Goal: Task Accomplishment & Management: Complete application form

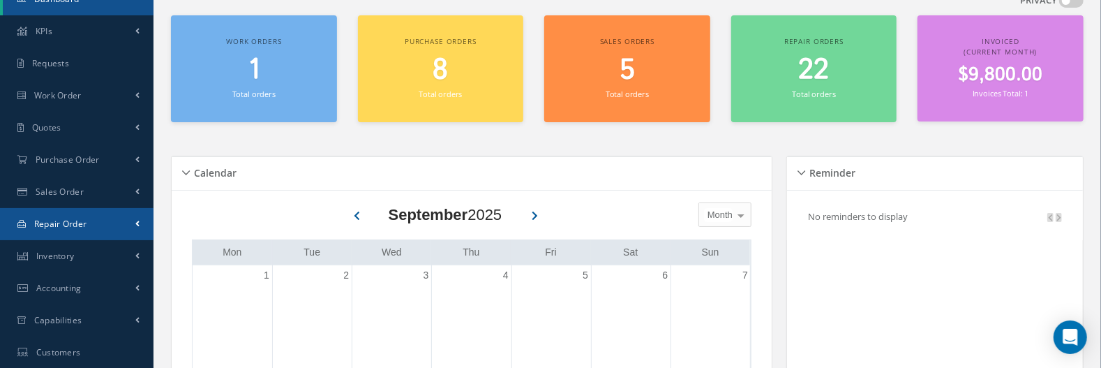
scroll to position [87, 0]
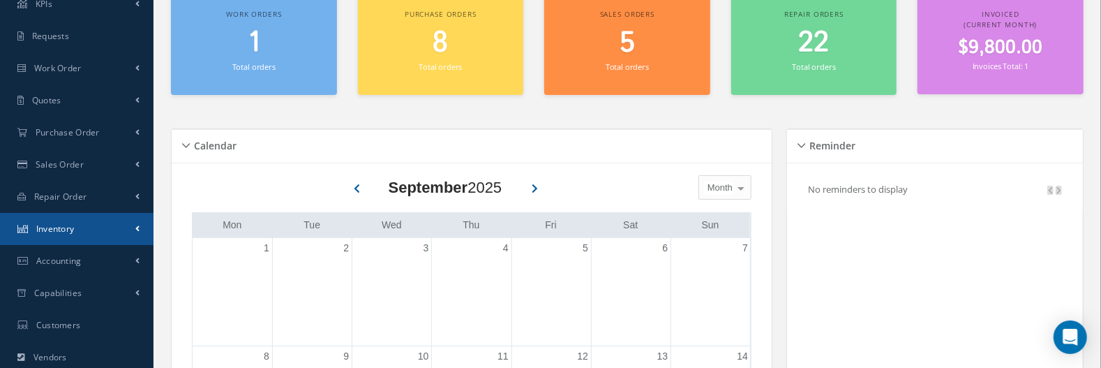
click at [91, 220] on link "Inventory" at bounding box center [77, 229] width 154 height 32
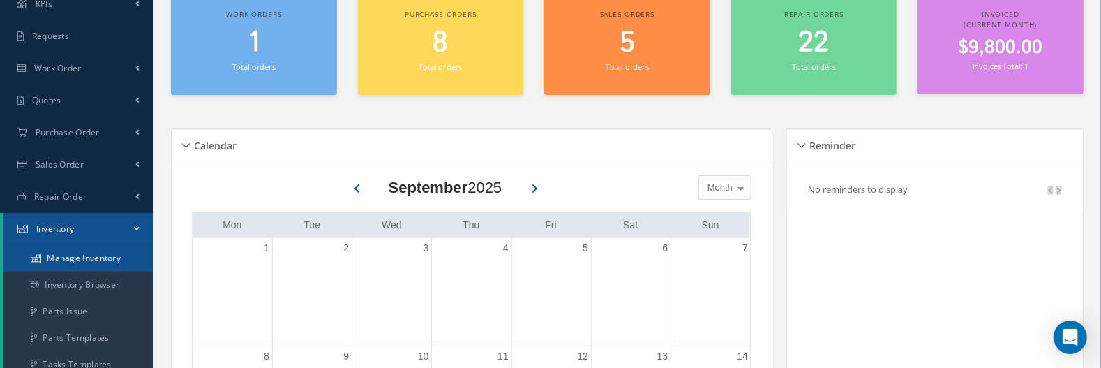
click at [106, 254] on link "Manage Inventory" at bounding box center [78, 258] width 151 height 27
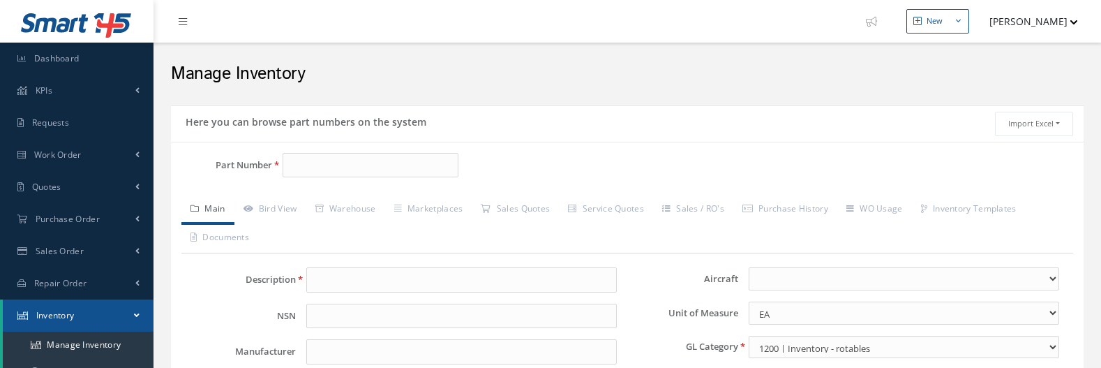
select select
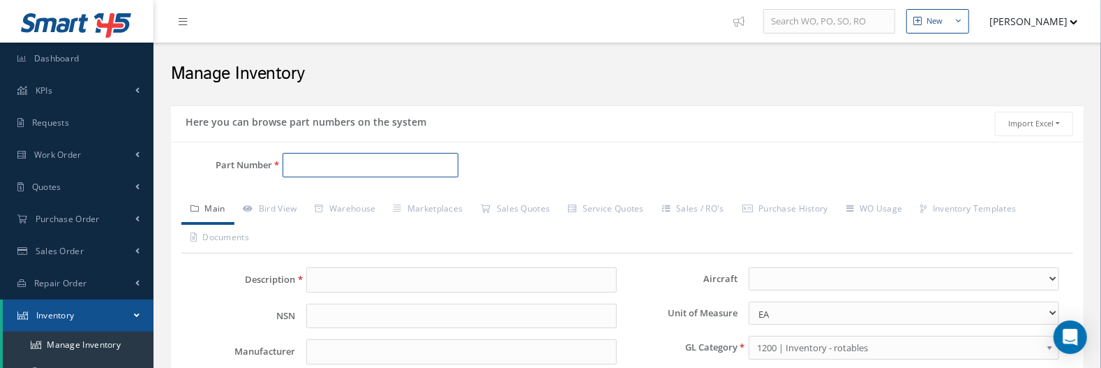
click at [326, 166] on input "Part Number" at bounding box center [371, 165] width 176 height 25
paste input "3202752-1"
type input "3202752-1"
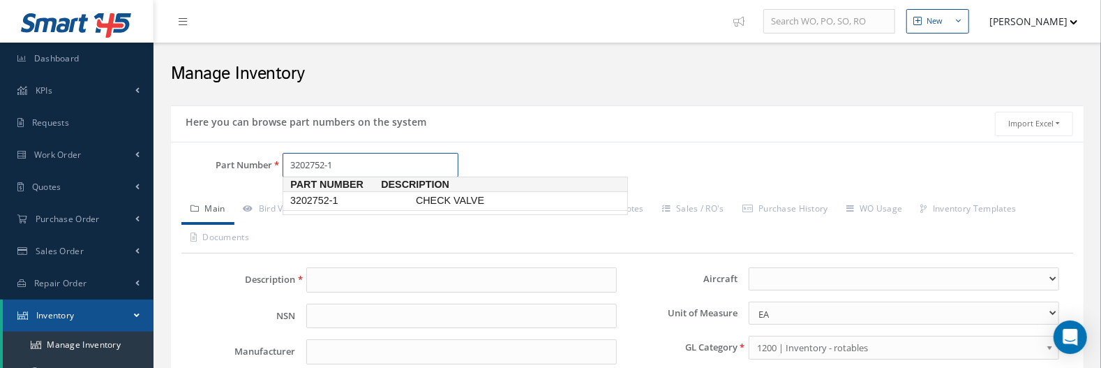
click at [327, 200] on span "3202752-1" at bounding box center [350, 200] width 126 height 15
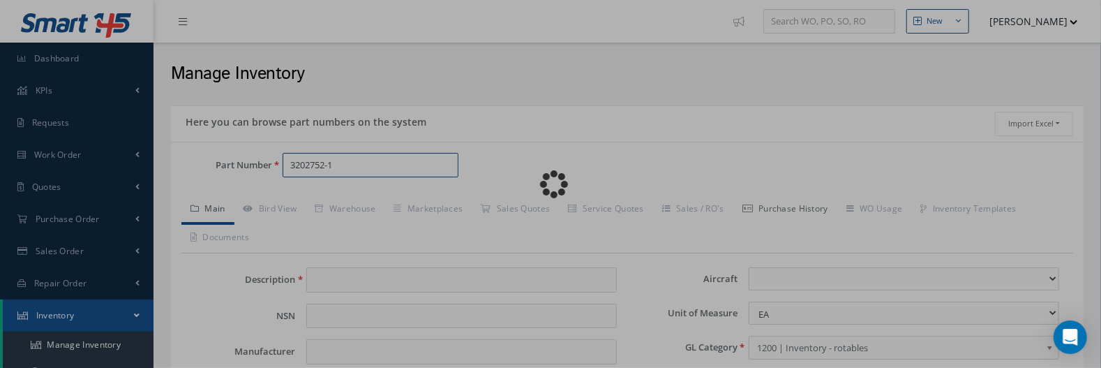
type input "CHECK VALVE"
type input "0.00"
select select
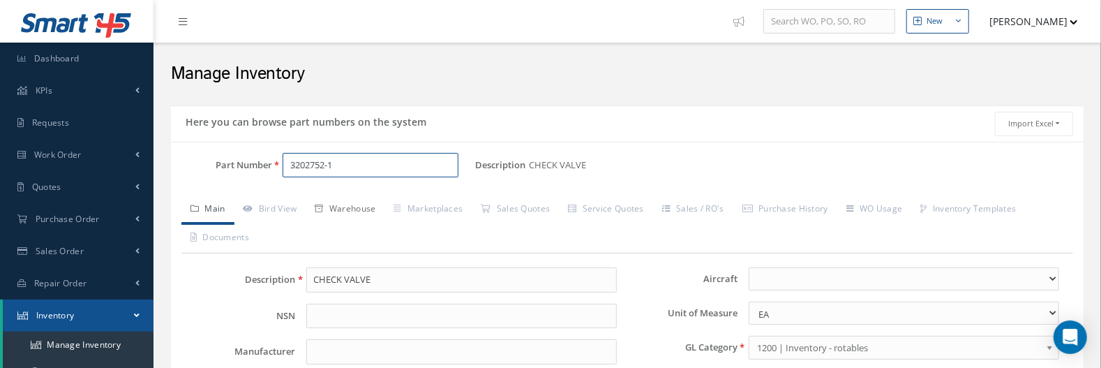
type input "3202752-1"
click at [347, 208] on link "Warehouse" at bounding box center [345, 209] width 79 height 29
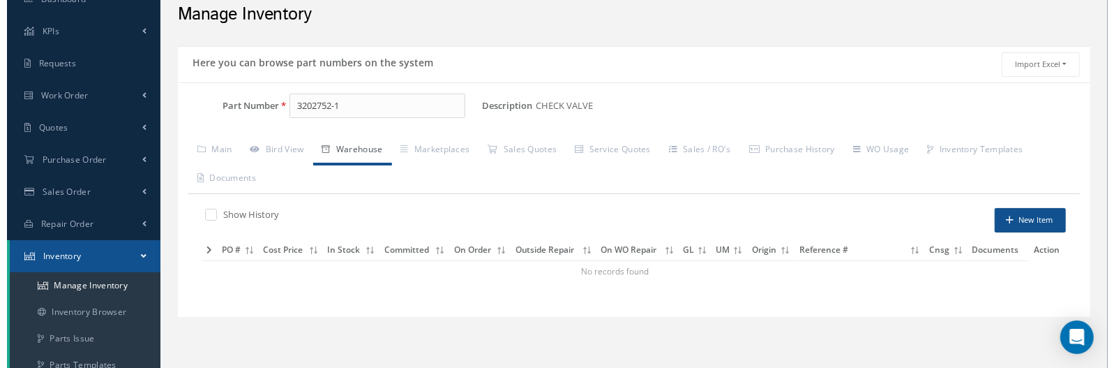
scroll to position [87, 0]
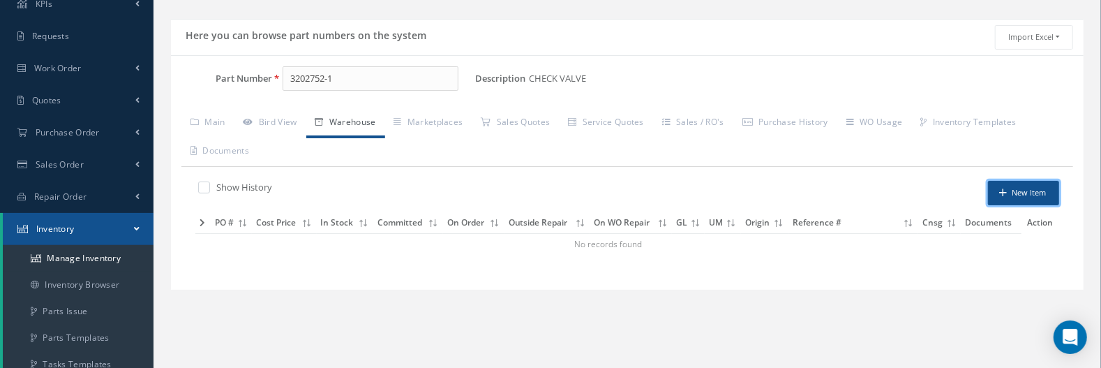
click at [1036, 195] on button "New Item" at bounding box center [1023, 193] width 71 height 24
type input "[DATE]"
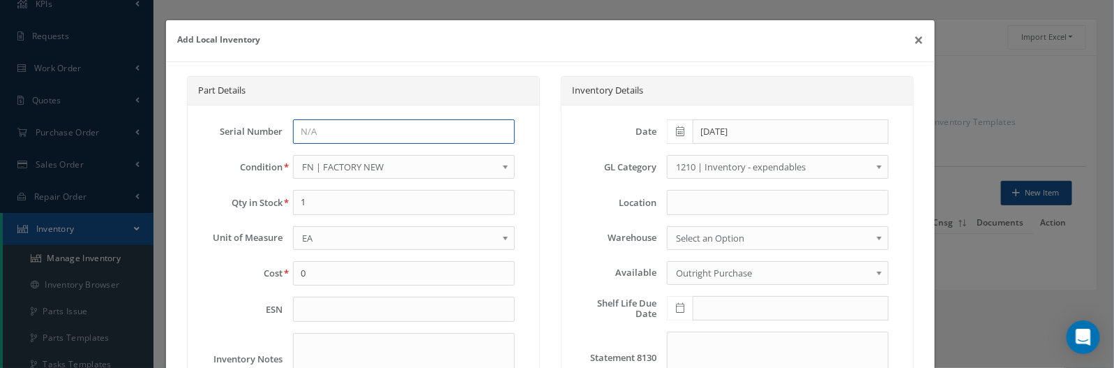
click at [327, 119] on input at bounding box center [404, 131] width 222 height 25
type input "906"
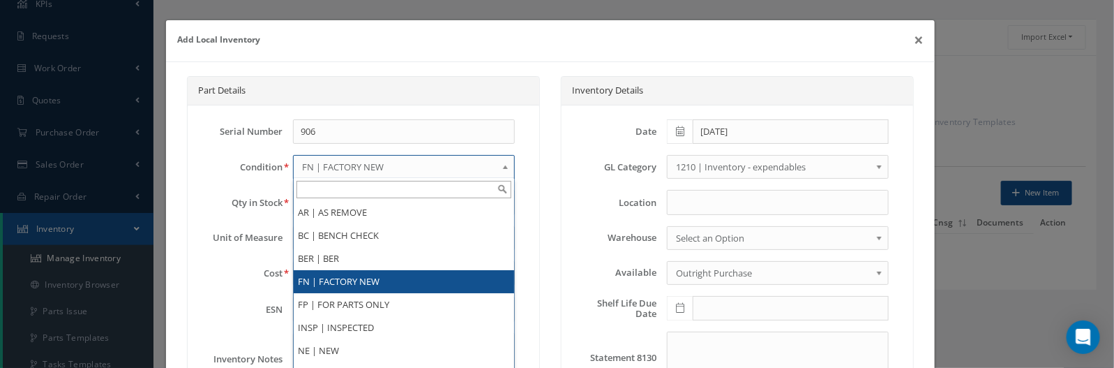
click at [318, 165] on span "FN | FACTORY NEW" at bounding box center [399, 166] width 195 height 17
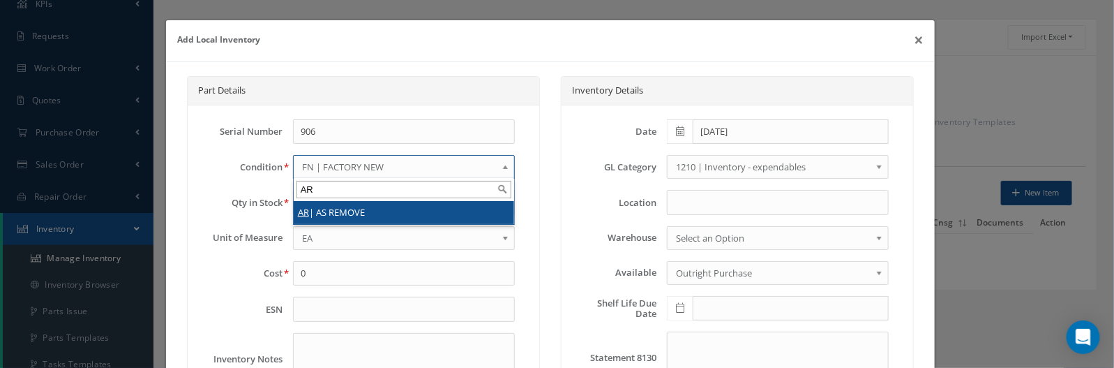
type input "AR"
click at [328, 211] on li "AR | AS REMOVE" at bounding box center [404, 212] width 220 height 23
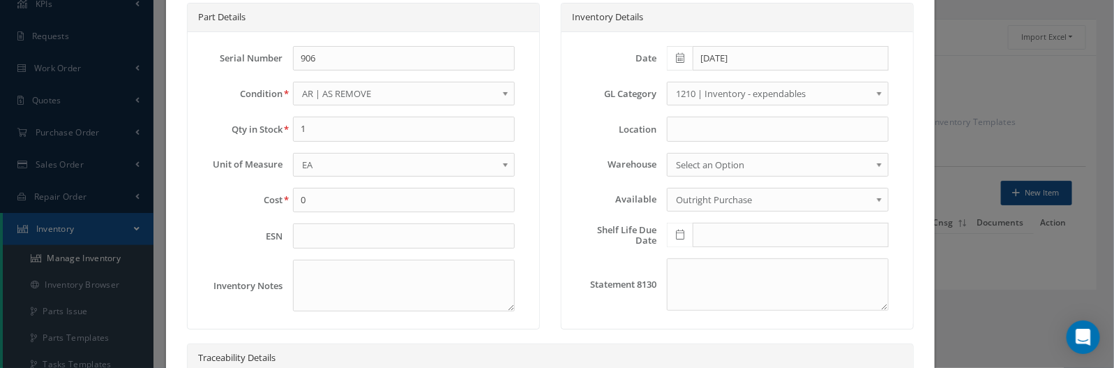
scroll to position [174, 0]
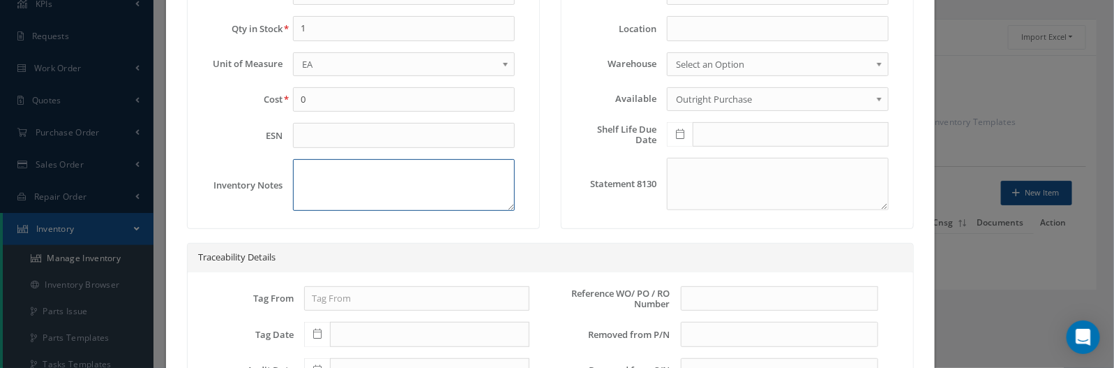
click at [387, 174] on textarea at bounding box center [404, 185] width 222 height 52
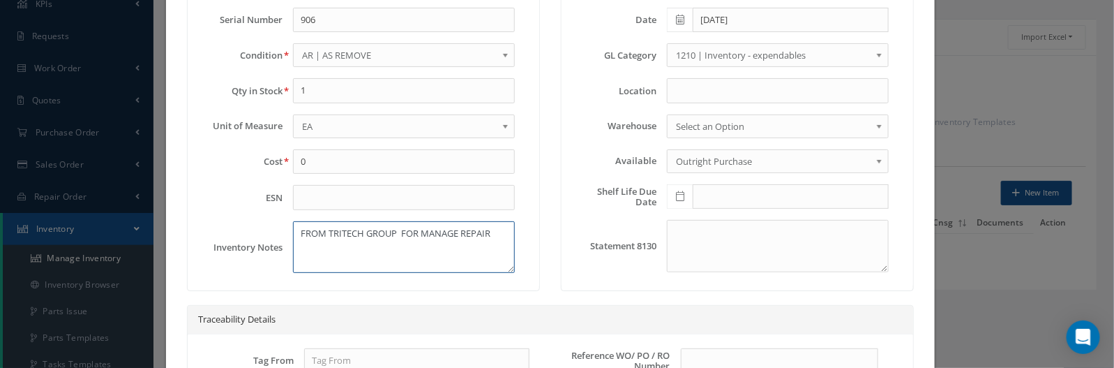
scroll to position [87, 0]
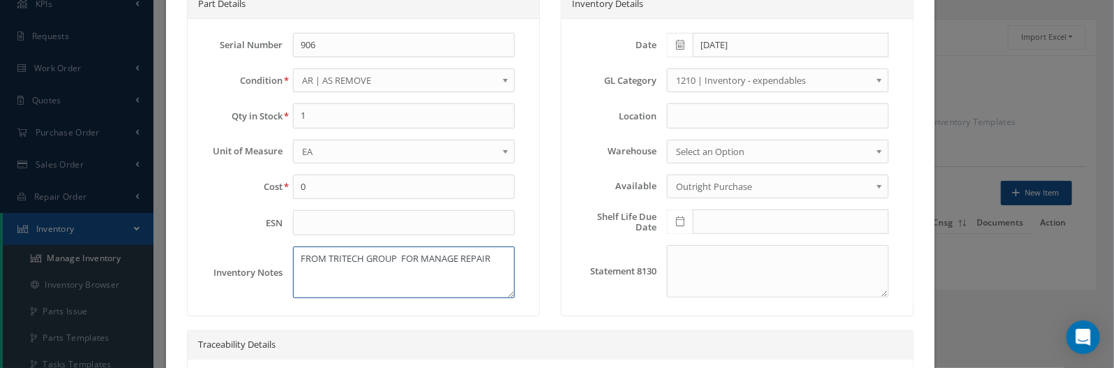
type textarea "FROM TRITECH GROUP FOR MANAGE REPAIR"
click at [751, 91] on div "GL Category 1200 | Inventory - rotables 1210 | Inventory - expendables 1220 | I…" at bounding box center [738, 85] width 324 height 35
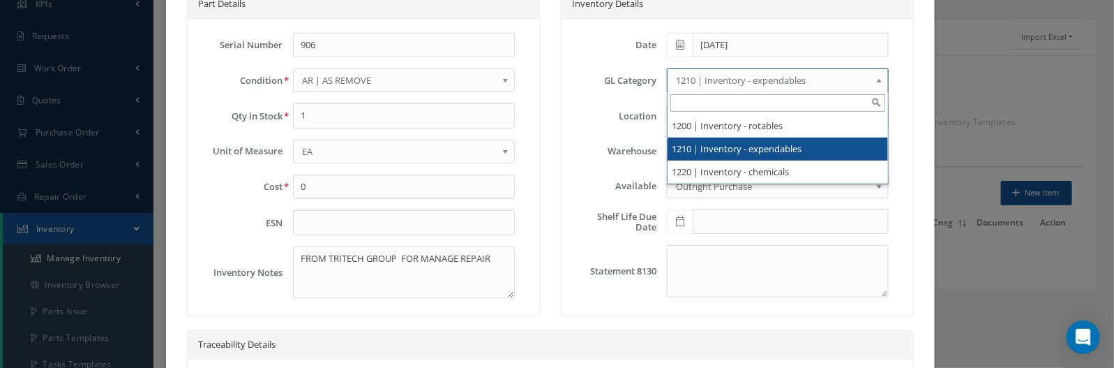
click at [751, 86] on span "1210 | Inventory - expendables" at bounding box center [773, 80] width 195 height 17
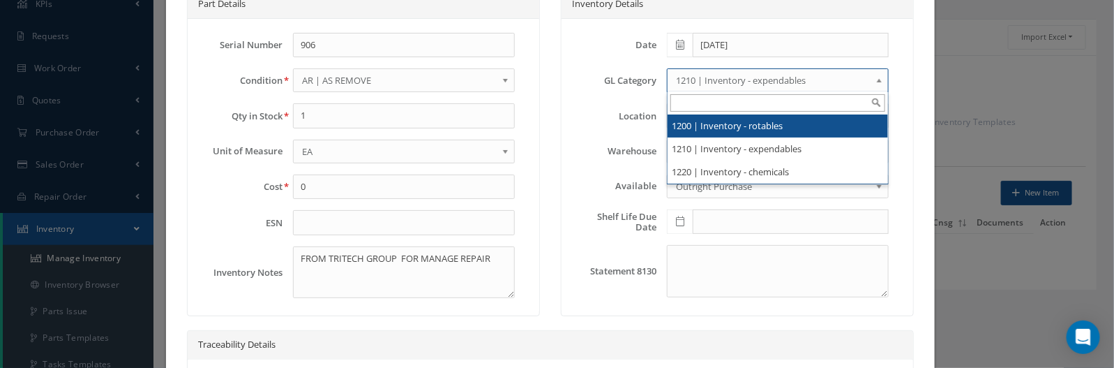
click at [740, 127] on li "1200 | Inventory - rotables" at bounding box center [778, 125] width 220 height 23
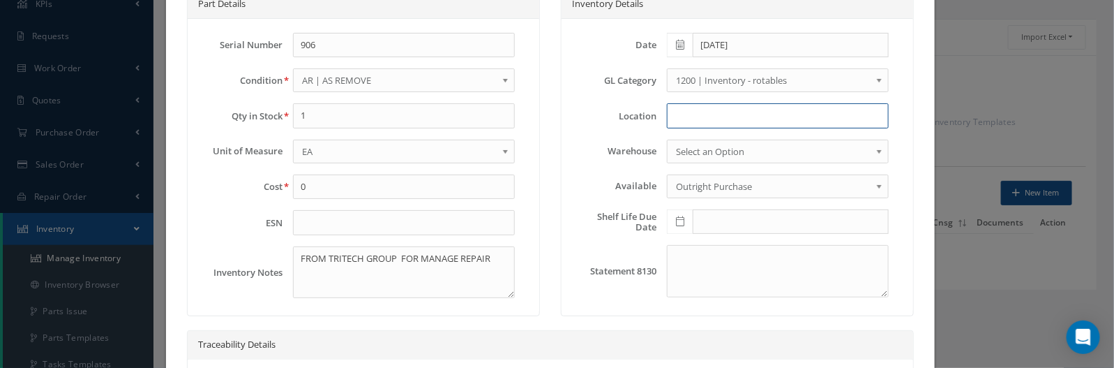
click at [727, 120] on input at bounding box center [778, 115] width 222 height 25
type input "SHIPPING"
click at [600, 116] on label "Location" at bounding box center [616, 116] width 81 height 10
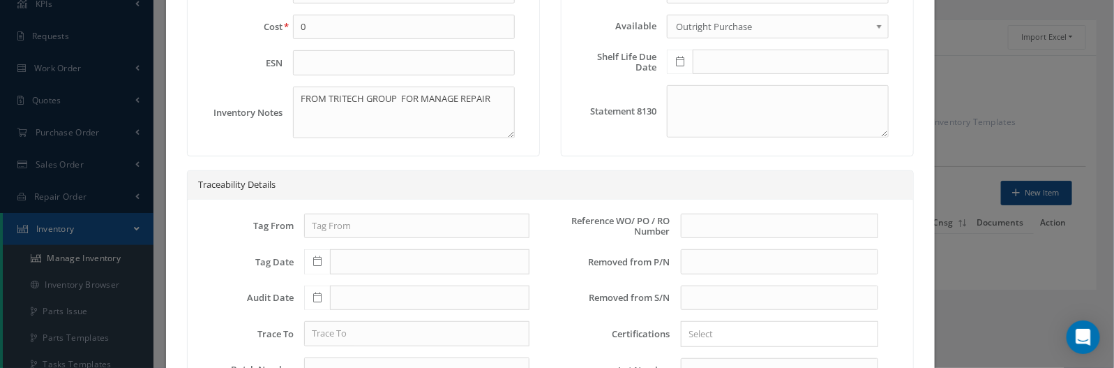
scroll to position [262, 0]
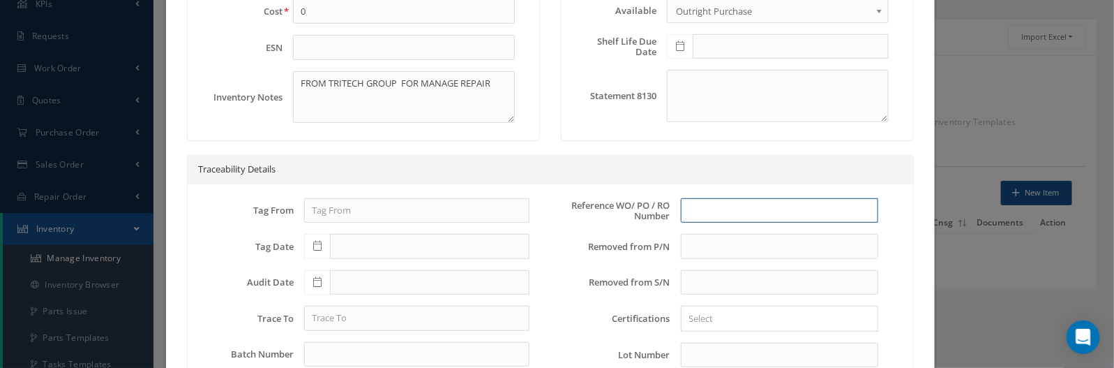
click at [721, 211] on input "text" at bounding box center [780, 210] width 198 height 25
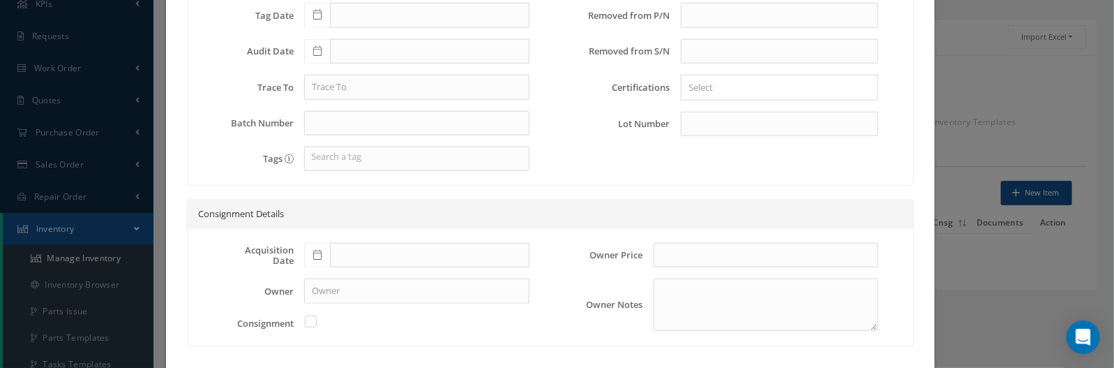
scroll to position [523, 0]
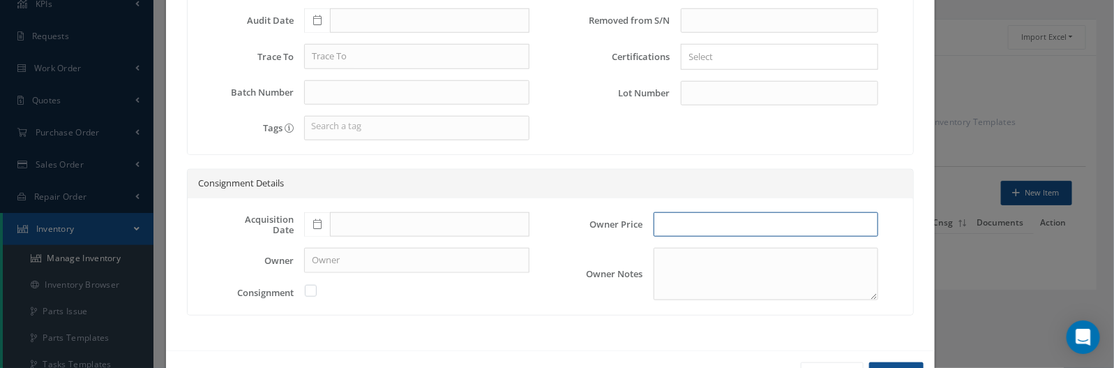
click at [719, 221] on input at bounding box center [766, 224] width 225 height 25
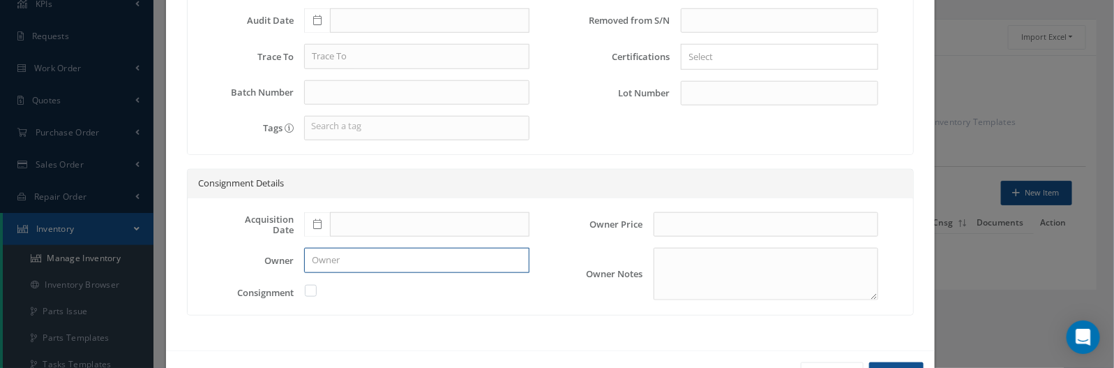
click at [405, 264] on input "text" at bounding box center [416, 260] width 225 height 25
click at [339, 260] on input "text" at bounding box center [416, 260] width 225 height 25
paste input "TRITECH GROUP LLC-FZ"
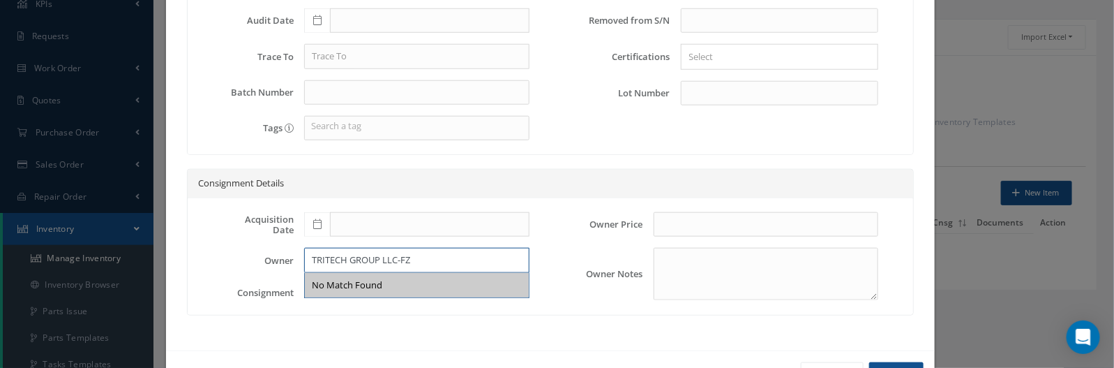
type input "TRITECH GROUP LLC-FZ"
click at [668, 277] on textarea at bounding box center [766, 274] width 225 height 52
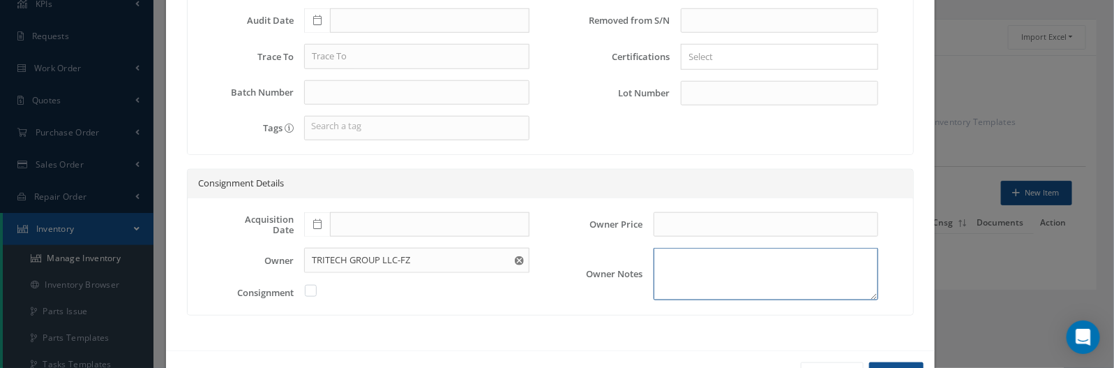
click at [691, 278] on textarea at bounding box center [766, 274] width 225 height 52
paste textarea "RO-09092025"
type textarea "RO-09092025"
click at [316, 289] on label at bounding box center [317, 290] width 3 height 13
click at [308, 289] on input "checkbox" at bounding box center [311, 289] width 9 height 9
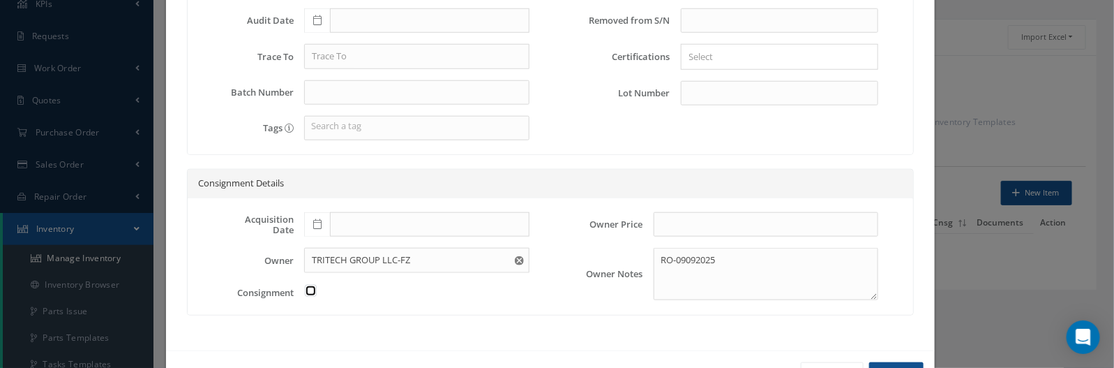
checkbox input "true"
click at [807, 264] on textarea "RO-09092025" at bounding box center [766, 274] width 225 height 52
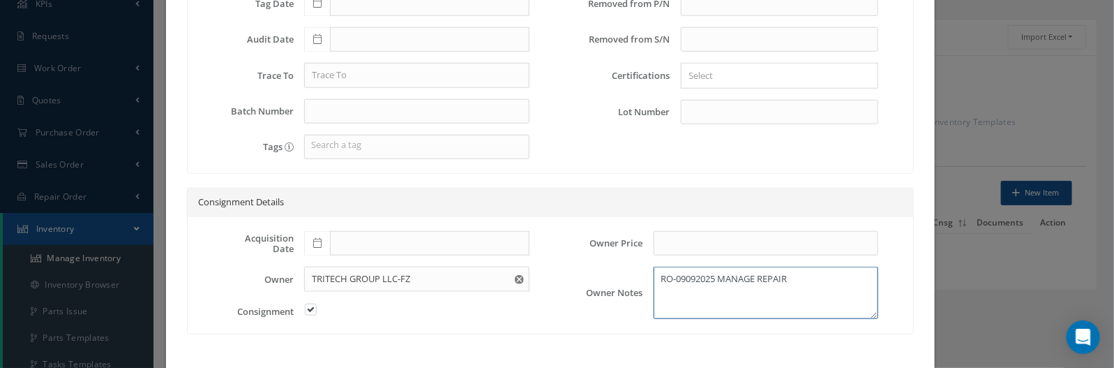
scroll to position [570, 0]
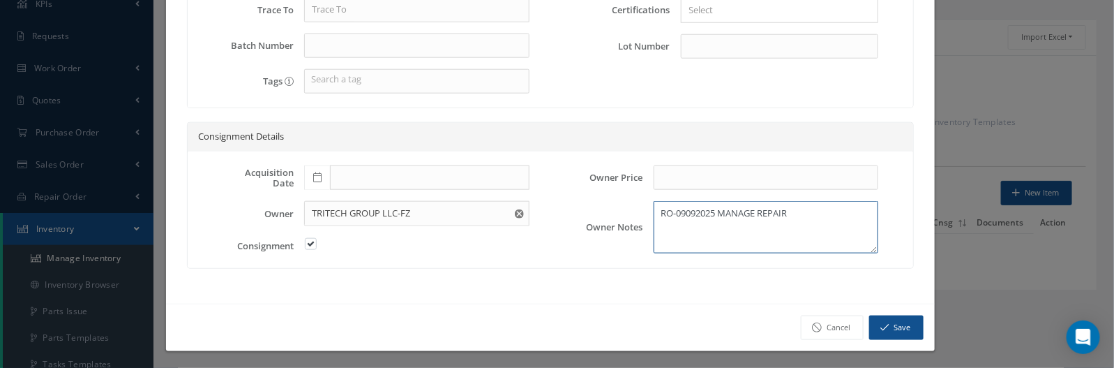
type textarea "RO-09092025 MANAGE REPAIR"
click at [897, 329] on button "Save" at bounding box center [896, 327] width 54 height 24
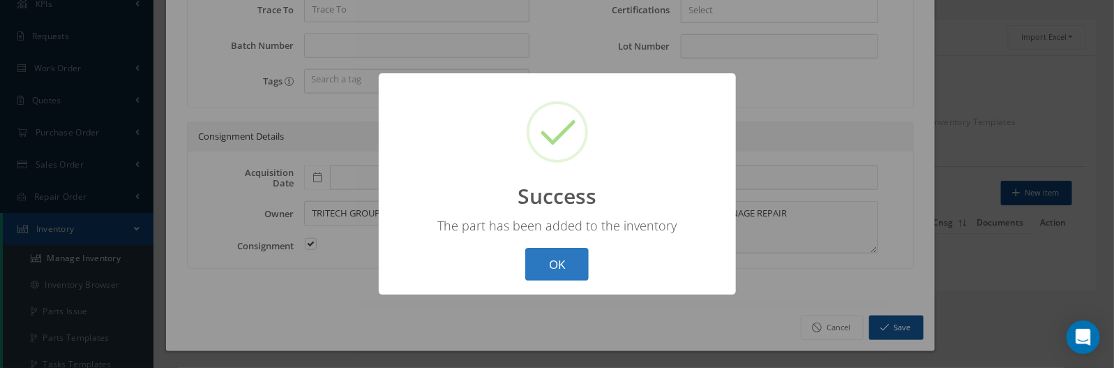
click at [540, 261] on button "OK" at bounding box center [556, 264] width 63 height 33
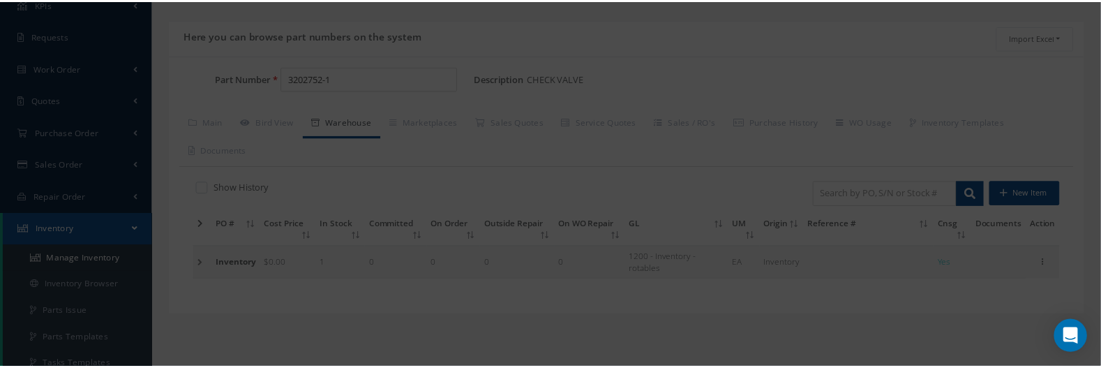
scroll to position [0, 0]
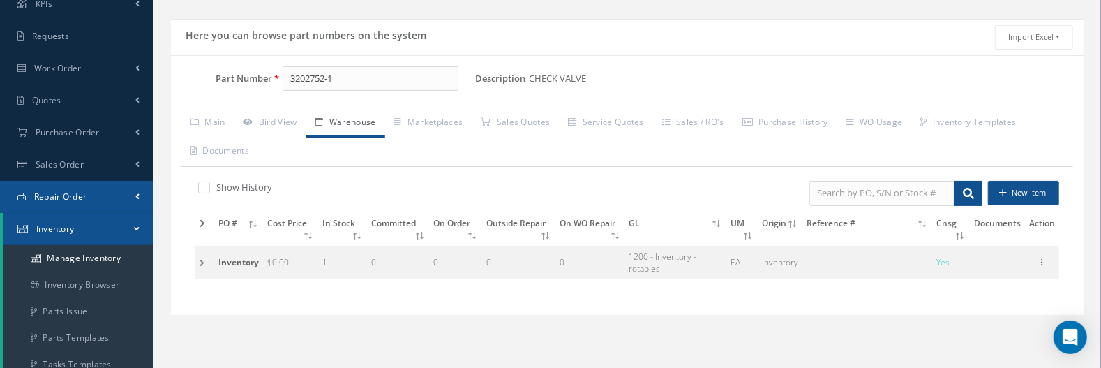
click at [81, 194] on span "Repair Order" at bounding box center [60, 196] width 53 height 12
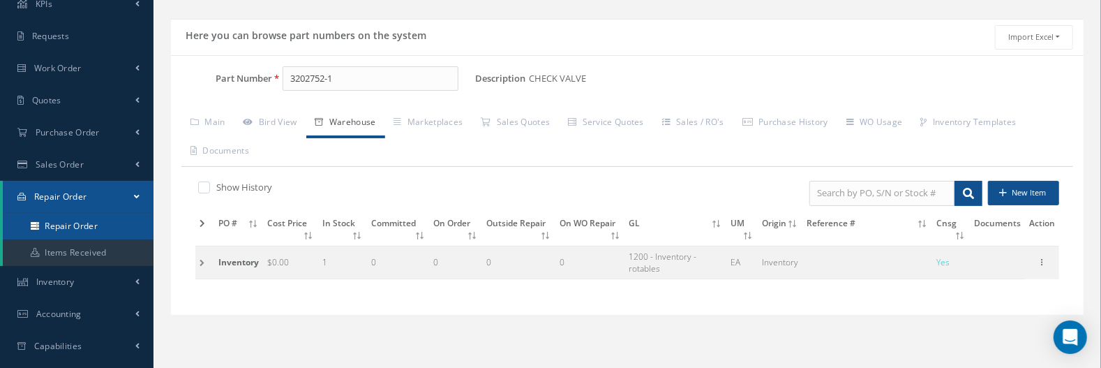
click at [93, 225] on link "Repair Order" at bounding box center [78, 226] width 151 height 27
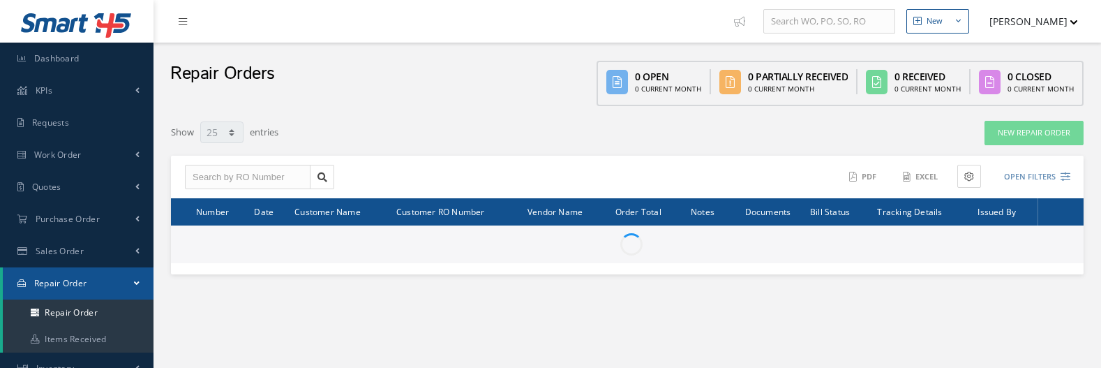
select select "25"
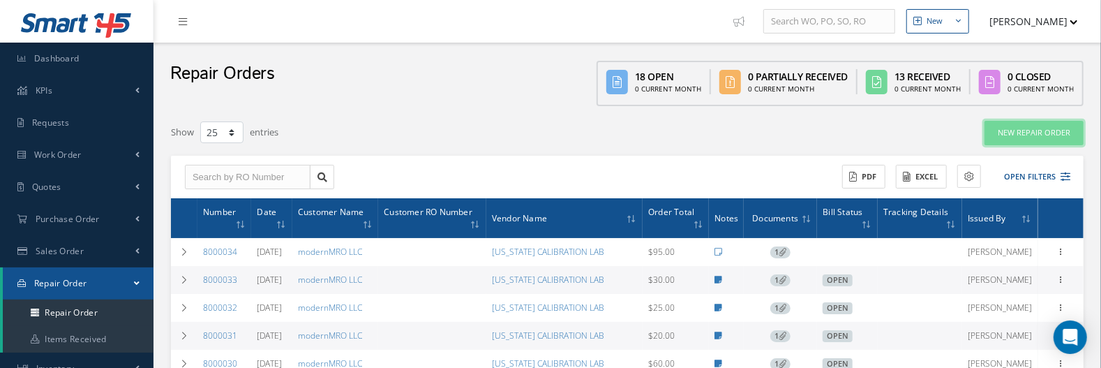
click at [1029, 124] on link "New Repair Order" at bounding box center [1034, 133] width 99 height 24
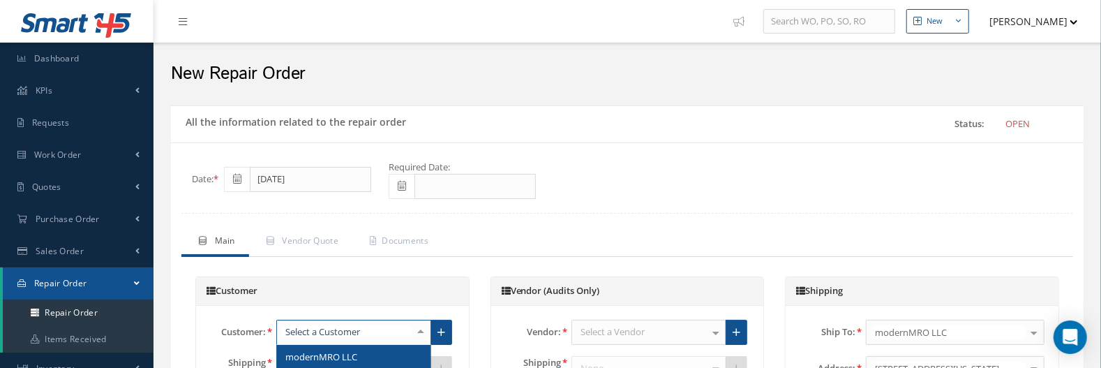
click at [324, 358] on span "modernMRO LLC" at bounding box center [321, 356] width 72 height 13
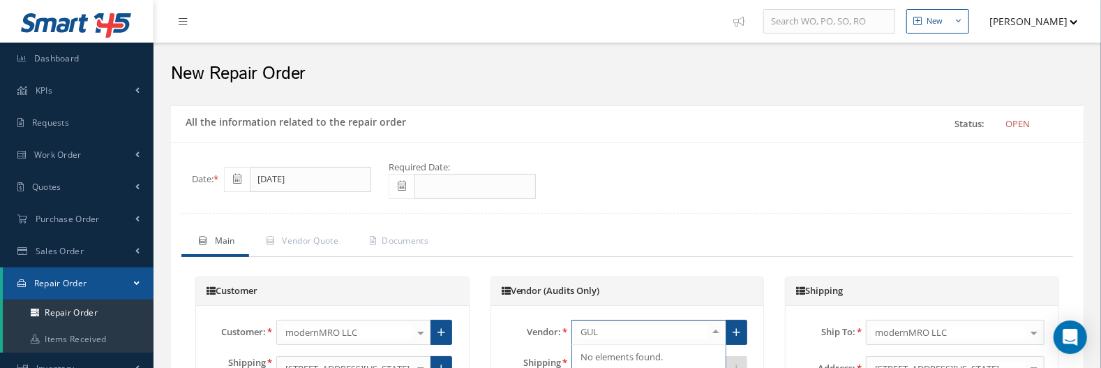
type input "GULF"
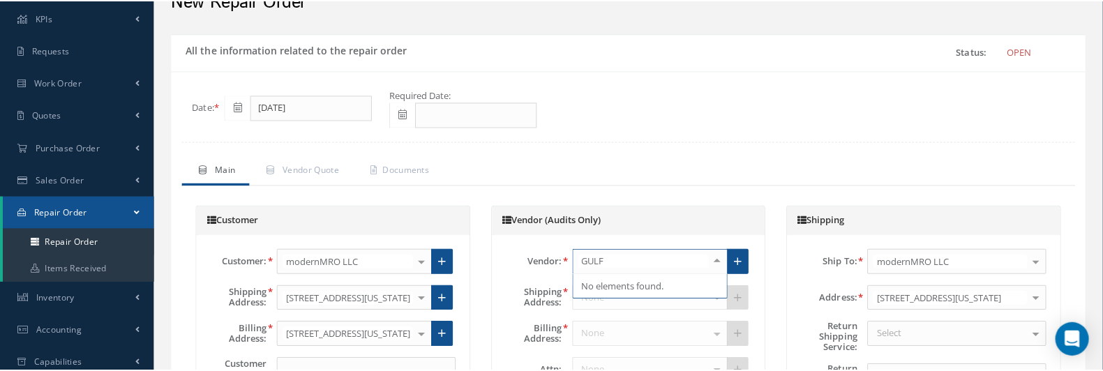
scroll to position [174, 0]
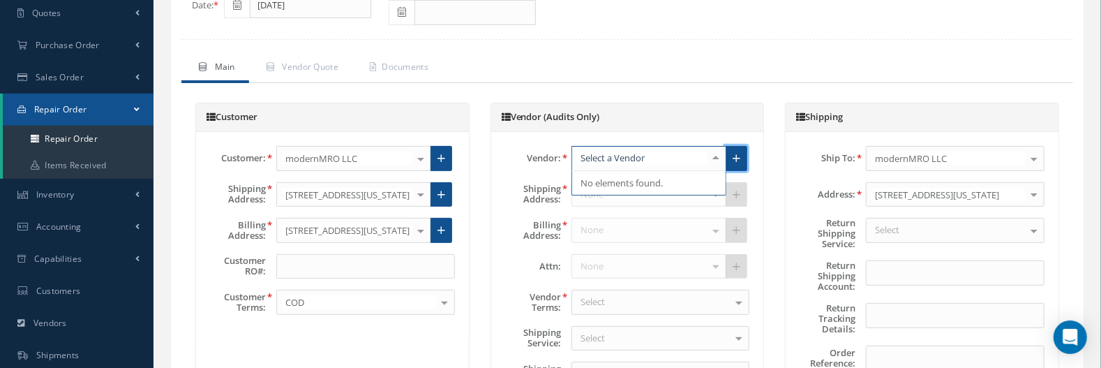
click at [737, 154] on icon at bounding box center [737, 159] width 8 height 10
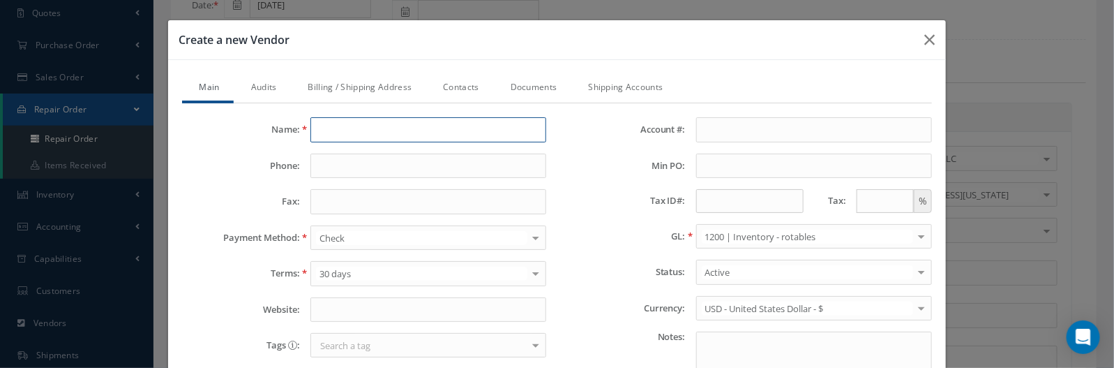
click at [375, 121] on input "Name:" at bounding box center [429, 129] width 237 height 25
click at [415, 135] on input "Name:" at bounding box center [429, 129] width 237 height 25
paste input "Gulfstream"
type input "Gulfstream"
click at [388, 160] on input "Phone:" at bounding box center [429, 166] width 237 height 25
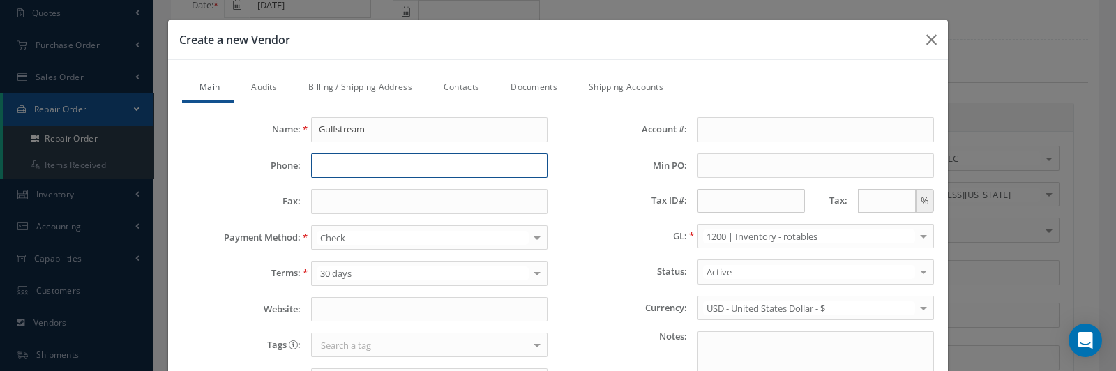
paste input "912 251 0713"
type input "912 251 0713"
click at [374, 85] on link "Billing / Shipping Address" at bounding box center [358, 88] width 135 height 29
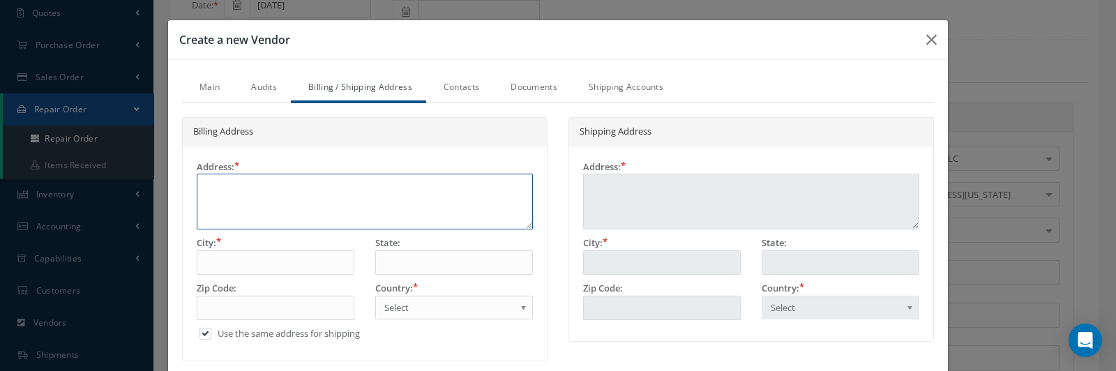
click at [311, 193] on textarea at bounding box center [365, 202] width 336 height 56
paste textarea "555 Northport Parkway"
type textarea "555 Northport Parkway"
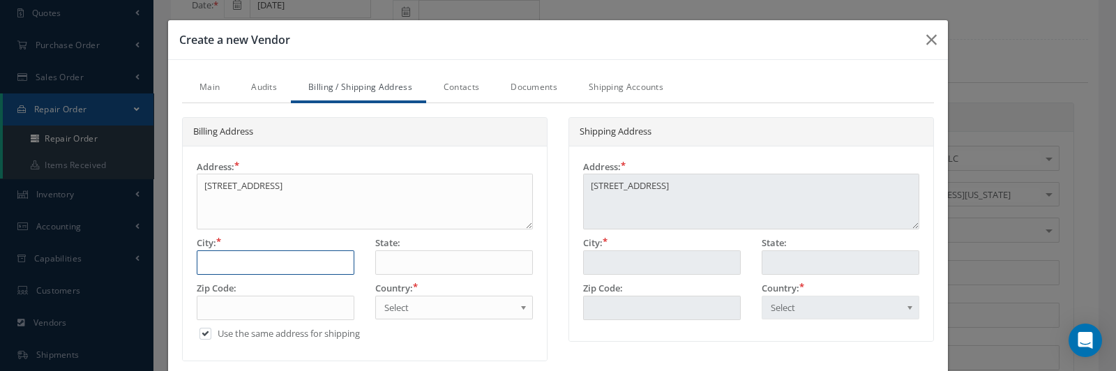
click at [234, 263] on input "text" at bounding box center [276, 263] width 158 height 25
type input "s"
type input "sa"
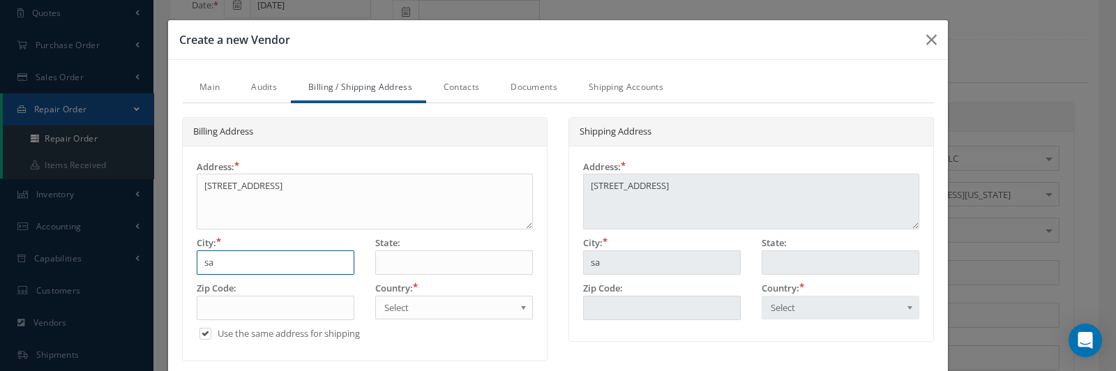
type input "sav"
type input "sa"
type input "s"
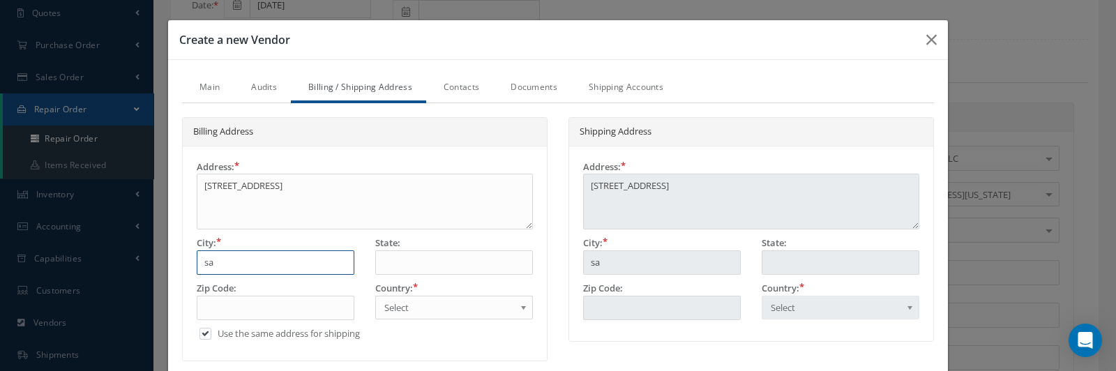
type input "s"
type input "S"
type input "SA"
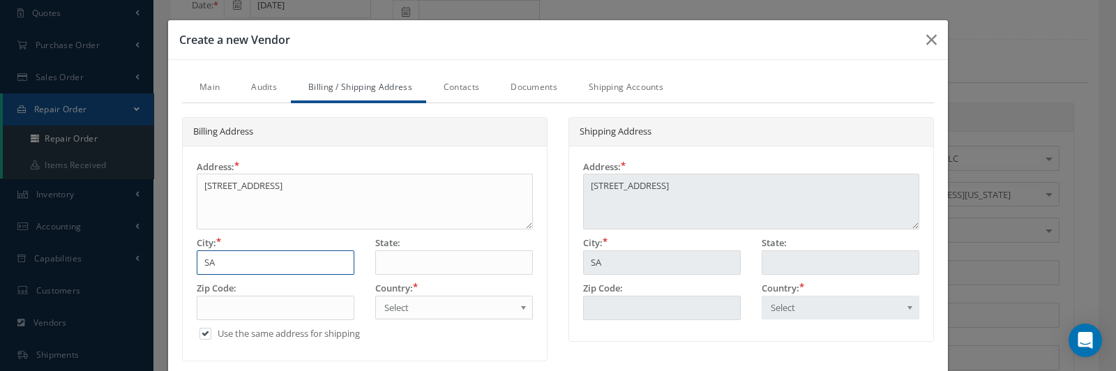
type input "SAV"
type input "SAVA"
type input "SAVAN"
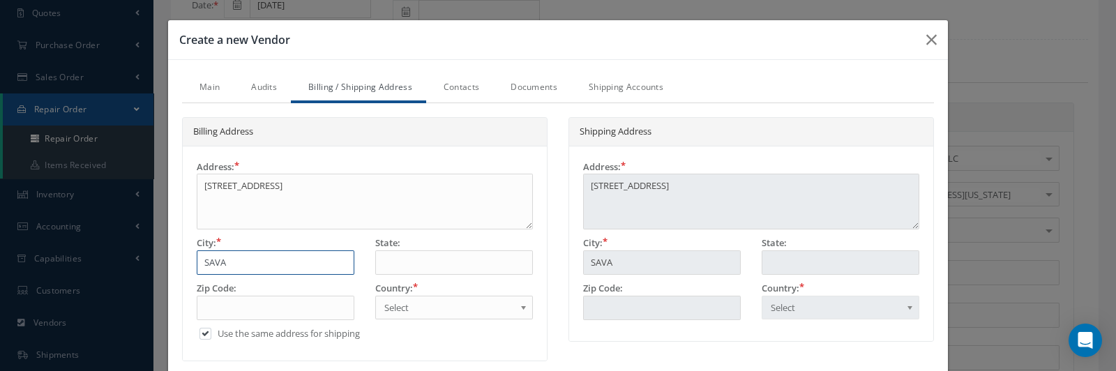
type input "SAVAN"
type input "SAVANN"
type input "SAVANNA"
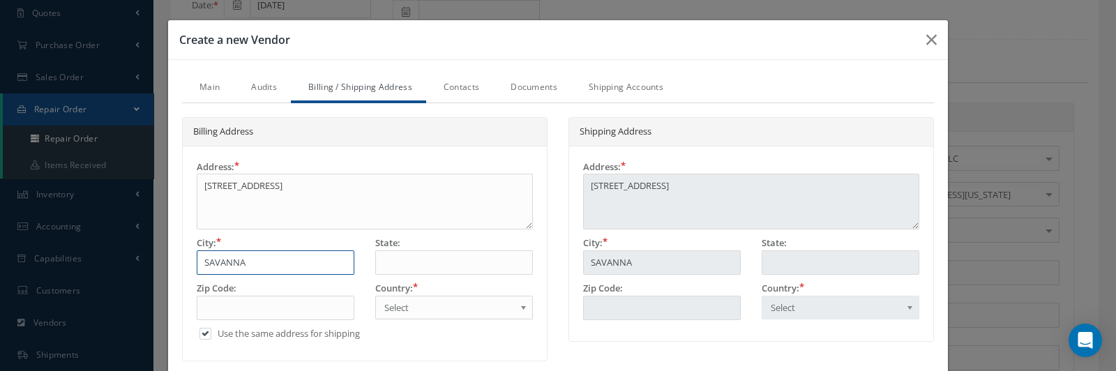
type input "SAVANNAH"
type input "G"
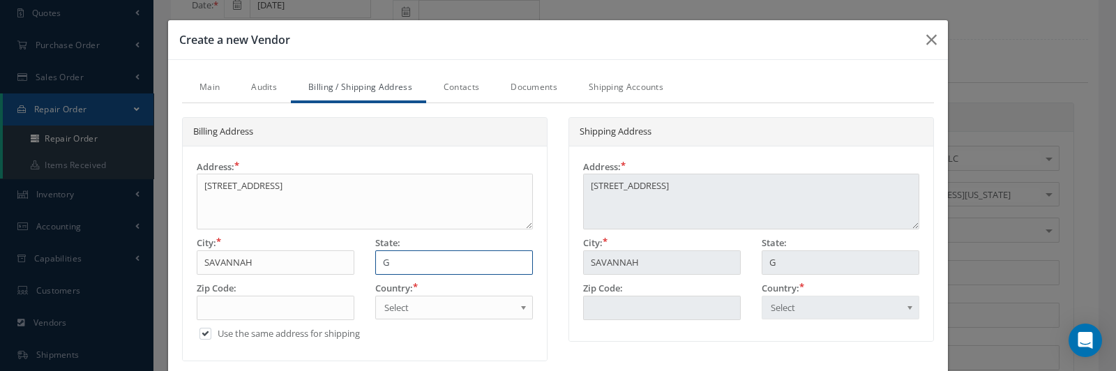
type input "GA"
type input "3"
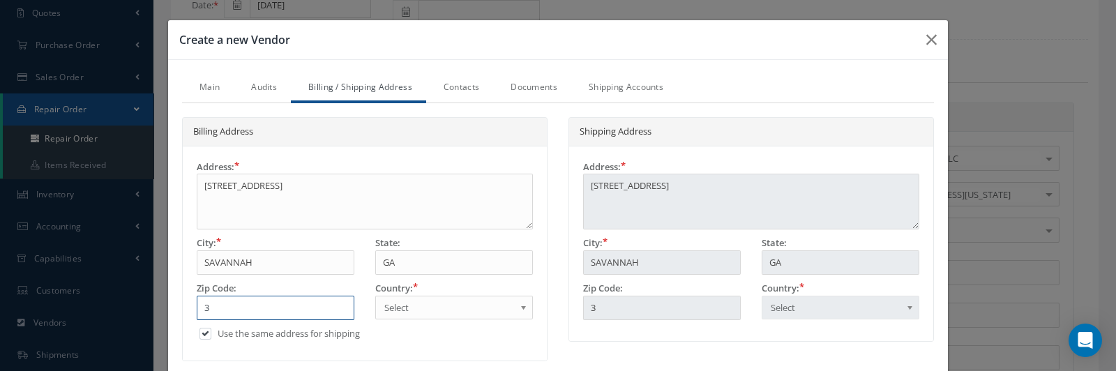
type input "31"
type input "314"
type input "3140"
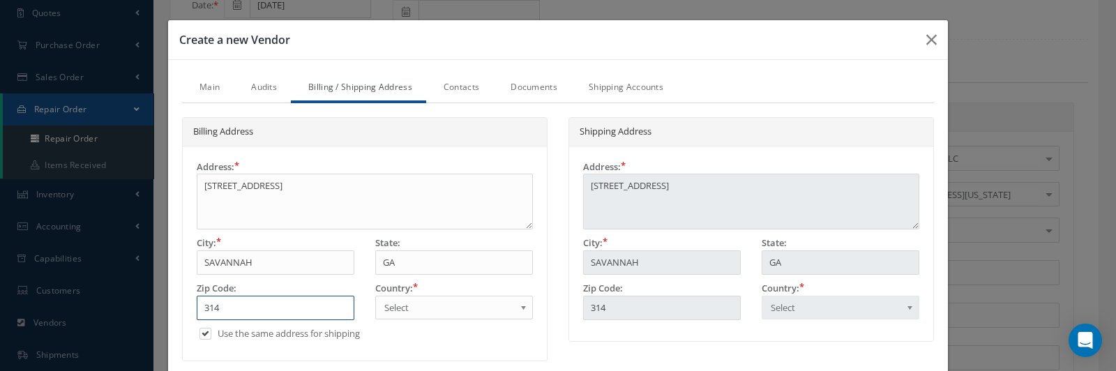
type input "3140"
type input "31407"
type input "U"
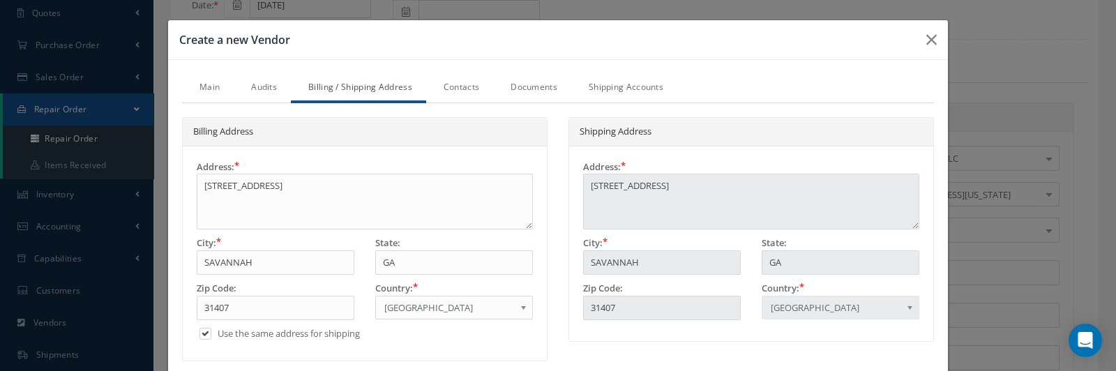
click at [447, 89] on link "Contacts" at bounding box center [459, 88] width 67 height 29
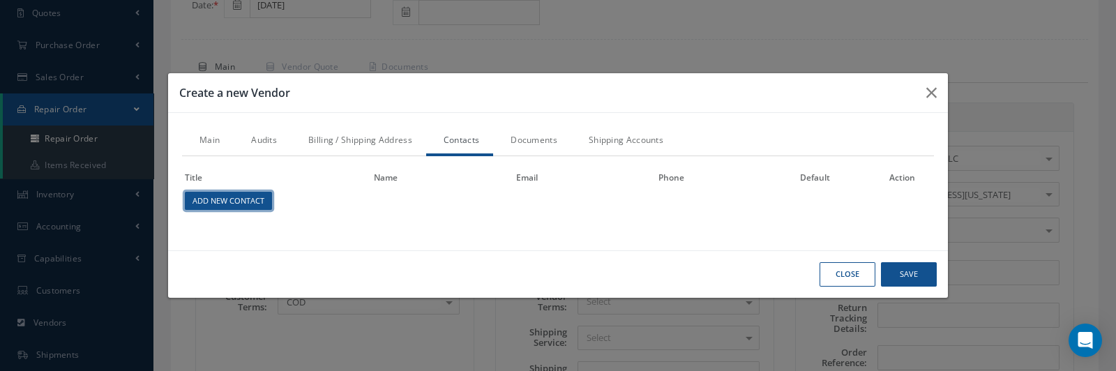
click at [236, 206] on link "Add New Contact" at bounding box center [228, 201] width 87 height 19
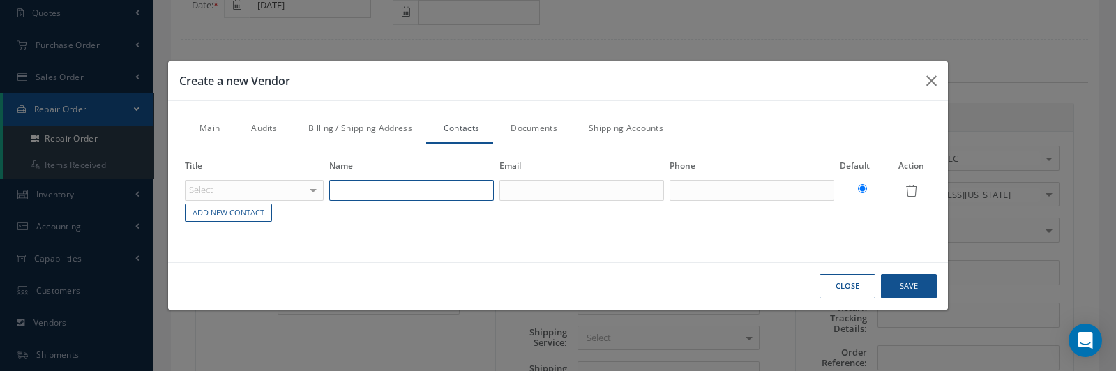
click at [364, 191] on input "text" at bounding box center [411, 190] width 165 height 21
paste input "[PERSON_NAME]"
type input "[PERSON_NAME]"
click at [541, 182] on input "text" at bounding box center [582, 190] width 165 height 21
paste input "repair.control@gulfstream.com"
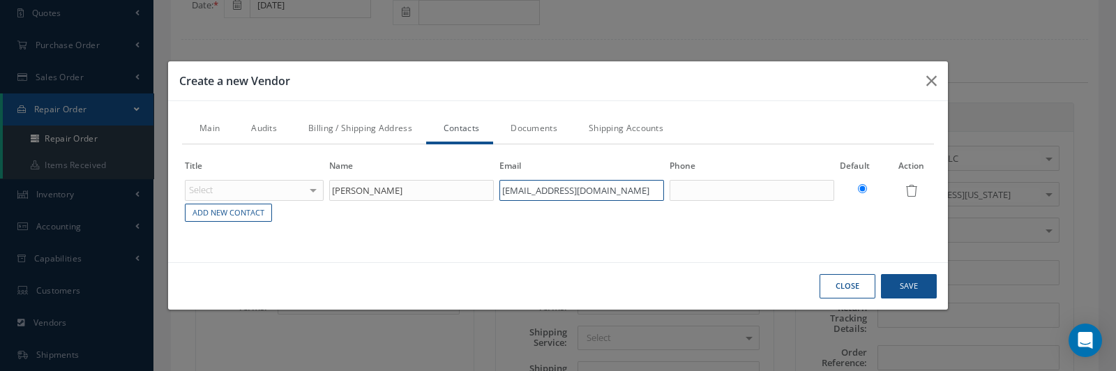
type input "repair.control@gulfstream.com"
click at [911, 287] on button "Save" at bounding box center [909, 286] width 56 height 24
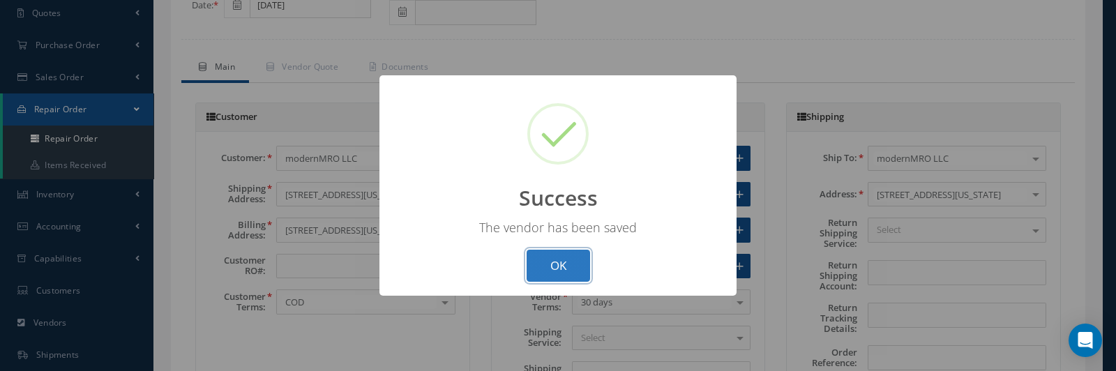
click at [558, 256] on button "OK" at bounding box center [558, 266] width 63 height 33
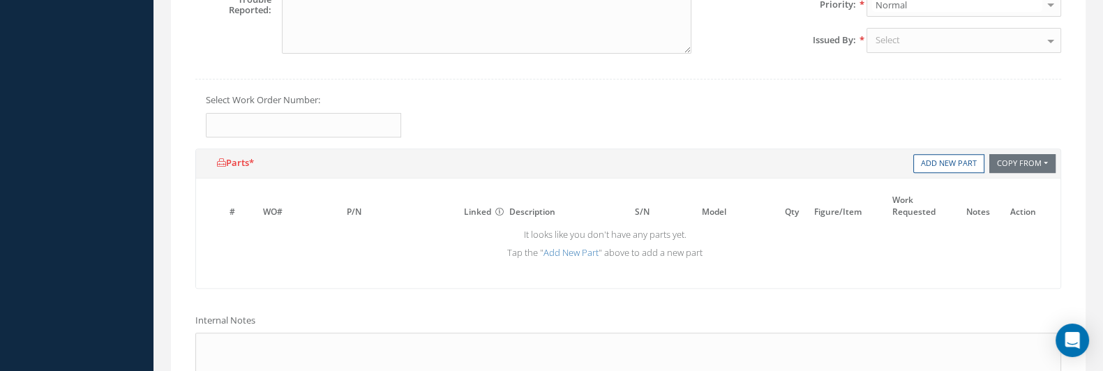
scroll to position [697, 0]
click at [569, 255] on td "It looks like you don't have any parts yet. Tap the " Add New Part " above to a…" at bounding box center [605, 243] width 790 height 39
click at [569, 246] on link "Add New Part" at bounding box center [571, 252] width 55 height 13
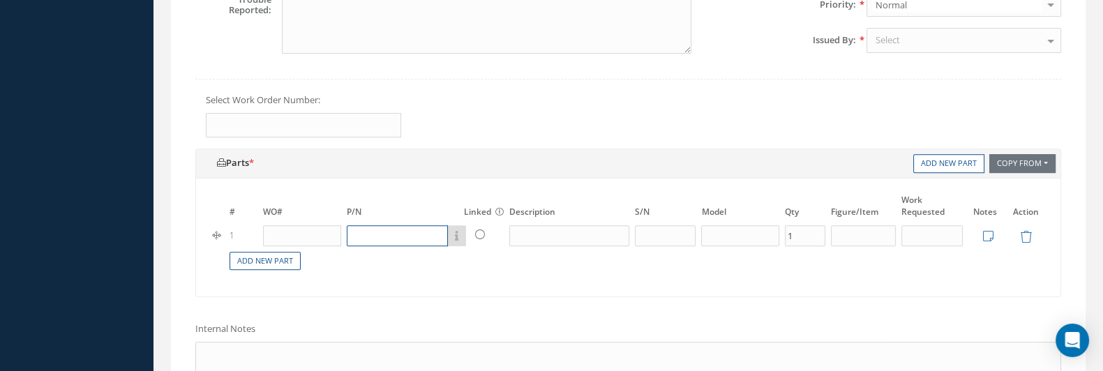
click at [356, 225] on input "text" at bounding box center [397, 235] width 101 height 21
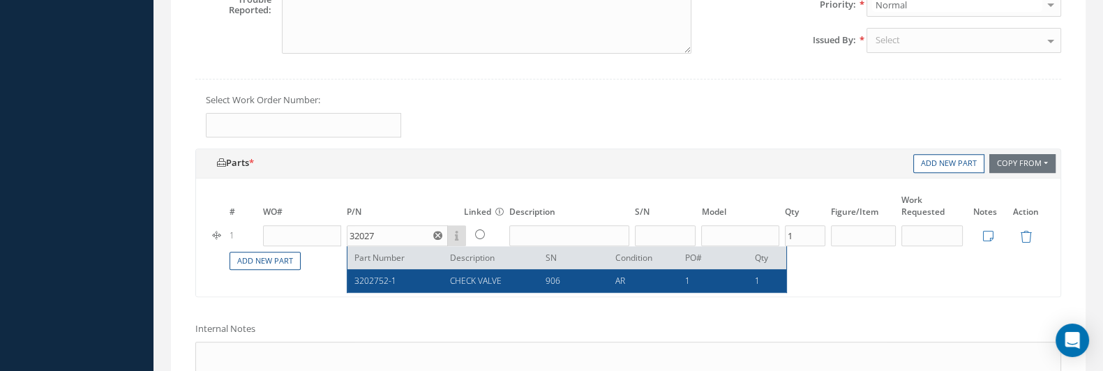
click at [493, 269] on div "3202752-1 CHECK VALVE 906 AR 1 1" at bounding box center [566, 280] width 439 height 23
type input "3202752-1"
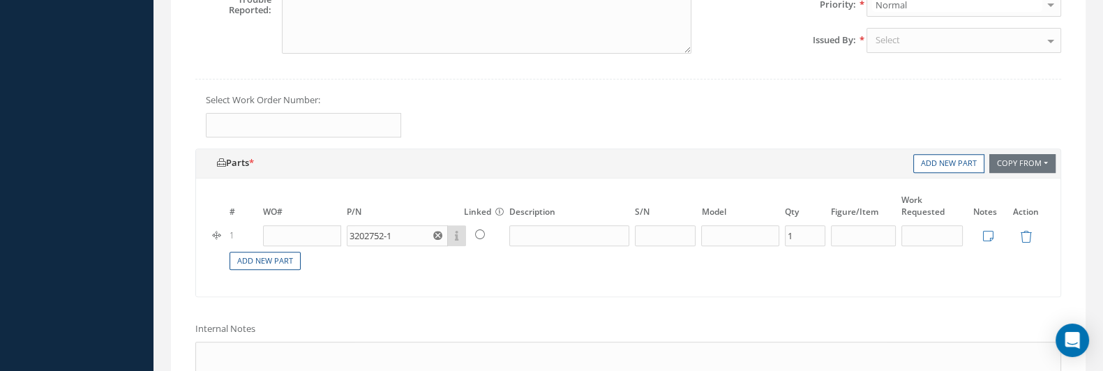
type input "CHECK VALVE"
type input "906"
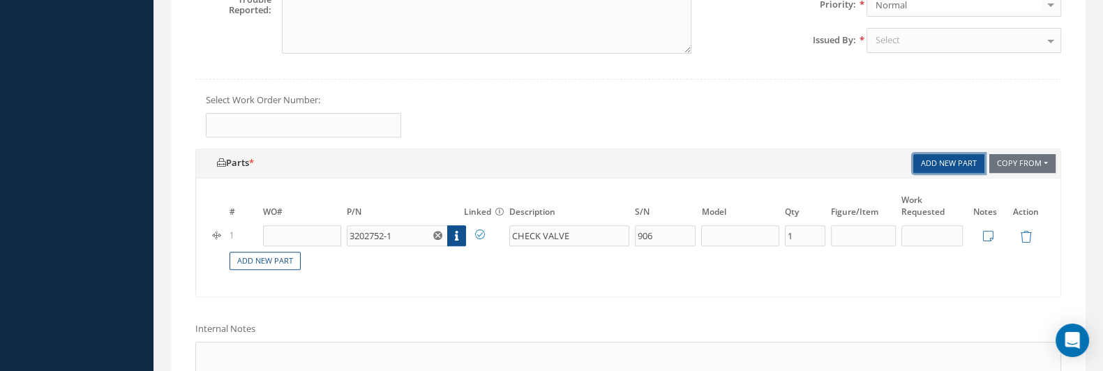
click at [944, 160] on link "Add New Part" at bounding box center [948, 163] width 71 height 19
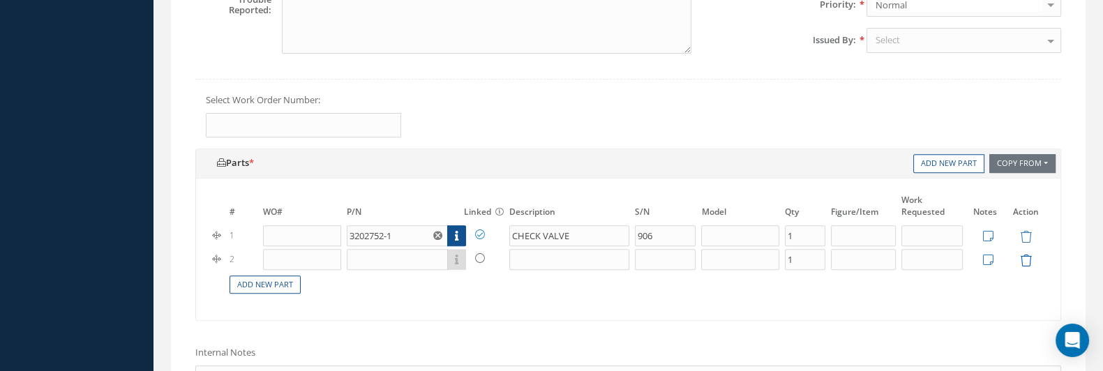
click at [1029, 257] on icon at bounding box center [1025, 261] width 12 height 12
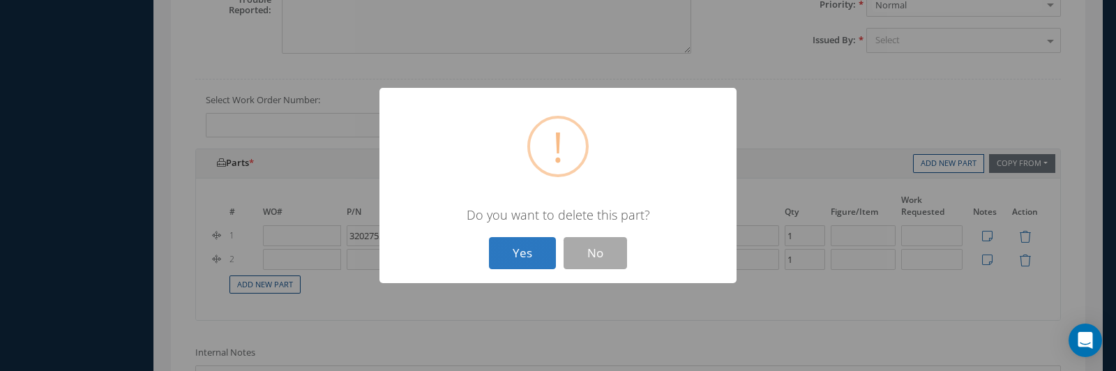
click at [541, 251] on button "Yes" at bounding box center [522, 253] width 67 height 33
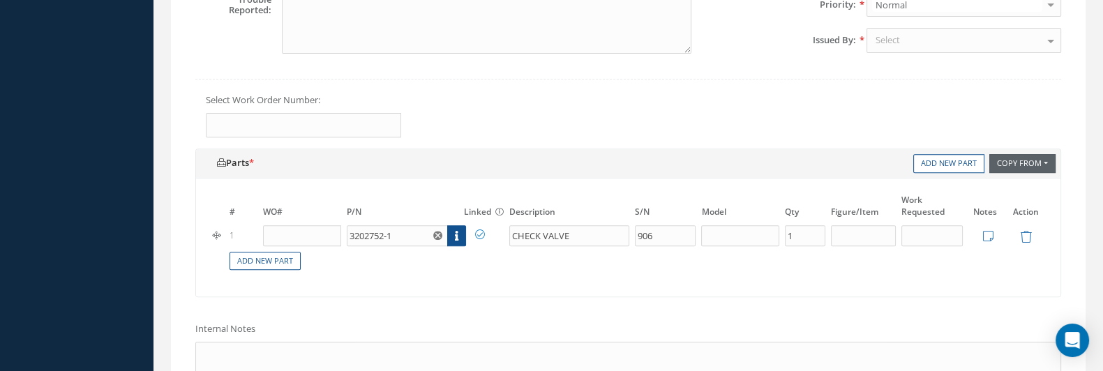
click at [1039, 157] on button "Copy From" at bounding box center [1022, 163] width 66 height 19
click at [869, 113] on div "Select Work Order Number:" at bounding box center [628, 116] width 887 height 44
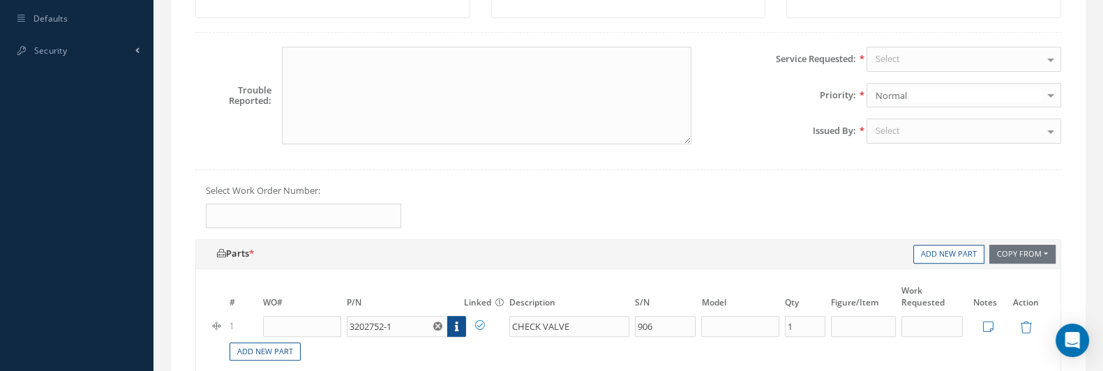
scroll to position [523, 0]
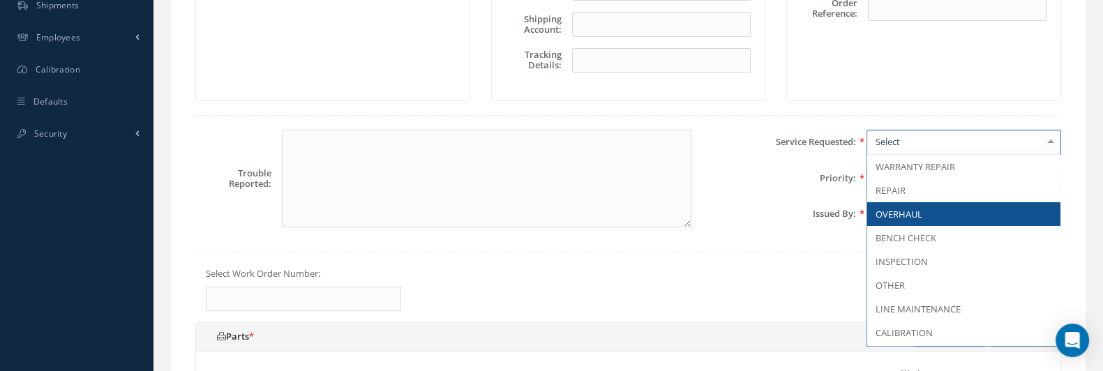
click at [912, 208] on span "OVERHAUL" at bounding box center [899, 214] width 47 height 13
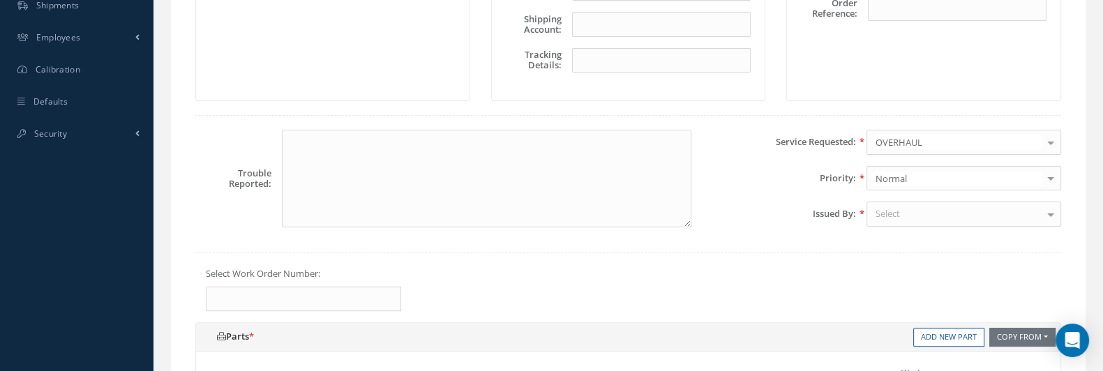
click at [912, 204] on div "Select" at bounding box center [964, 214] width 195 height 25
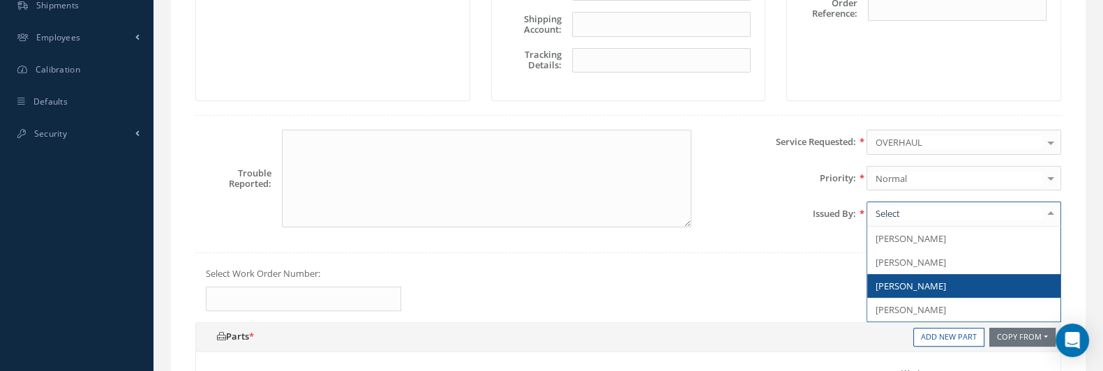
click at [910, 280] on span "[PERSON_NAME]" at bounding box center [911, 286] width 70 height 13
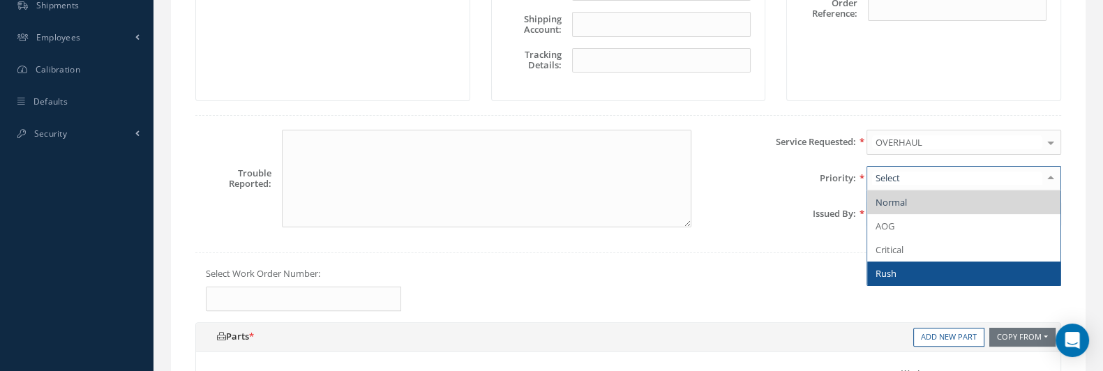
drag, startPoint x: 908, startPoint y: 260, endPoint x: 886, endPoint y: 251, distance: 23.7
click at [908, 262] on span "Rush" at bounding box center [963, 274] width 193 height 24
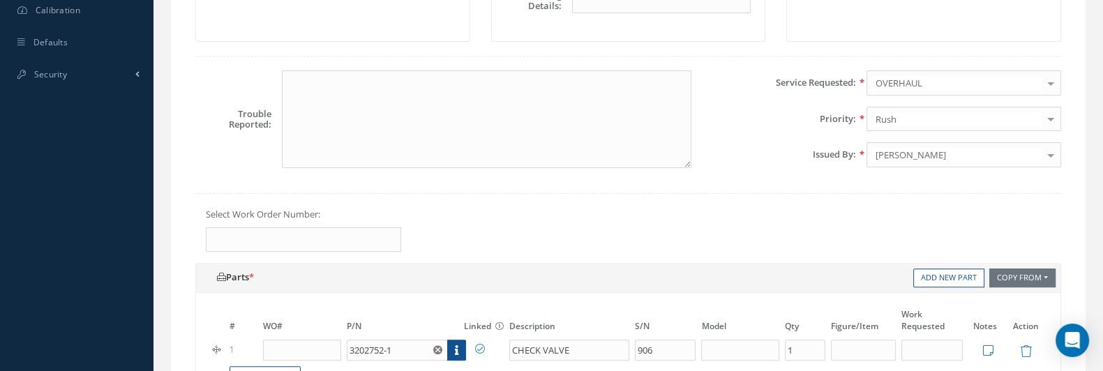
scroll to position [610, 0]
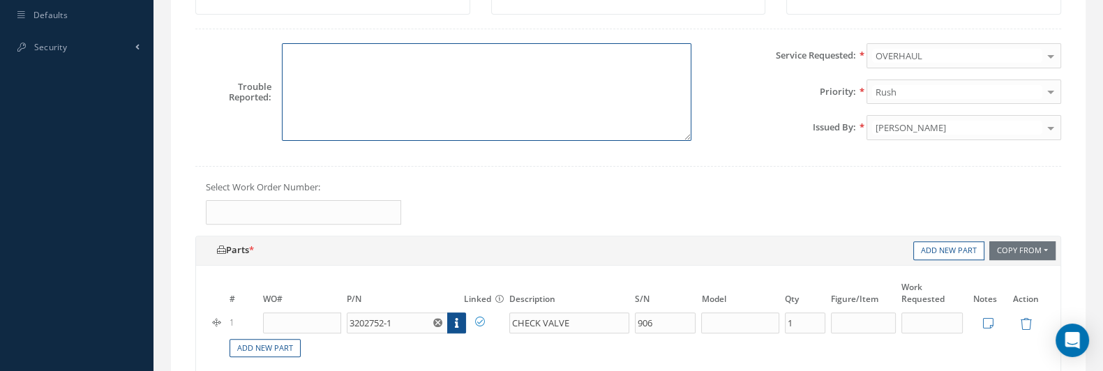
click at [423, 86] on textarea at bounding box center [487, 92] width 410 height 98
type textarea "e"
type textarea "E"
click at [394, 45] on textarea "DOES NOT CLOSE EVALUATE" at bounding box center [487, 92] width 410 height 98
click at [390, 63] on textarea "DOES NOT CLOSE EVALUATE" at bounding box center [487, 92] width 410 height 98
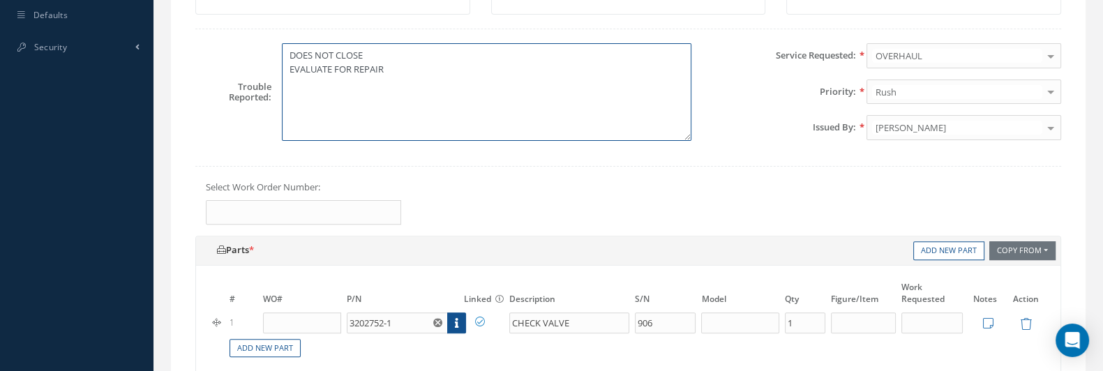
type textarea "DOES NOT CLOSE EVALUATE FOR REPAIR"
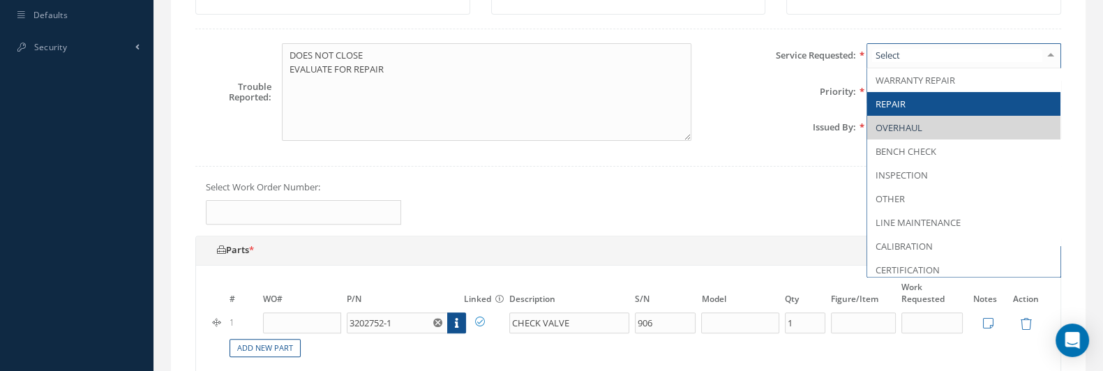
click at [914, 92] on span "REPAIR" at bounding box center [963, 104] width 193 height 24
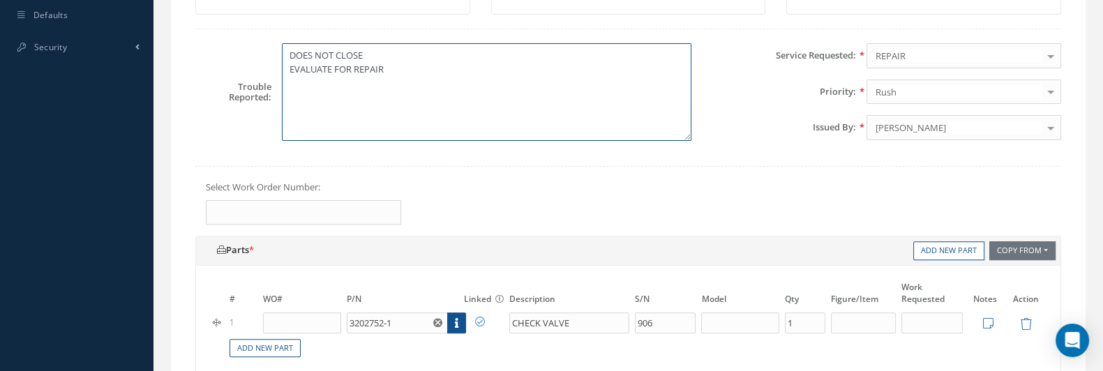
drag, startPoint x: 431, startPoint y: 82, endPoint x: 232, endPoint y: 42, distance: 203.5
click at [232, 43] on div "Trouble Reported: DOES NOT CLOSE EVALUATE FOR REPAIR" at bounding box center [443, 92] width 517 height 98
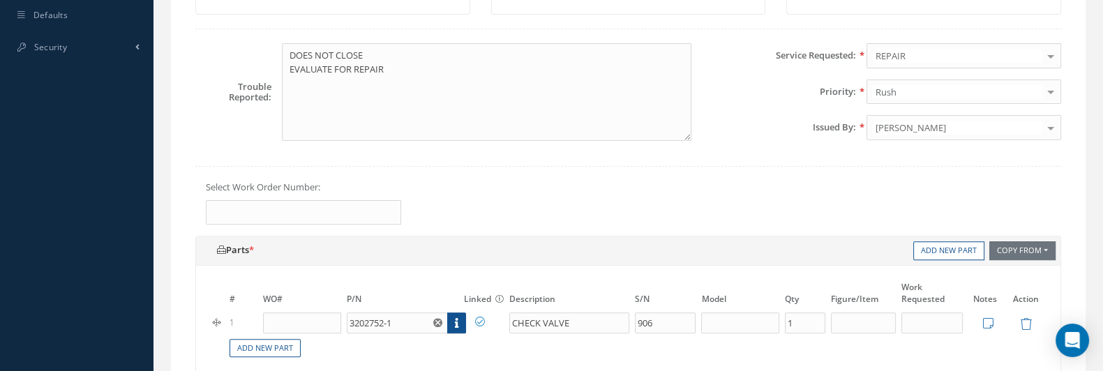
drag, startPoint x: 986, startPoint y: 316, endPoint x: 975, endPoint y: 316, distance: 10.5
click at [986, 317] on icon at bounding box center [987, 323] width 10 height 12
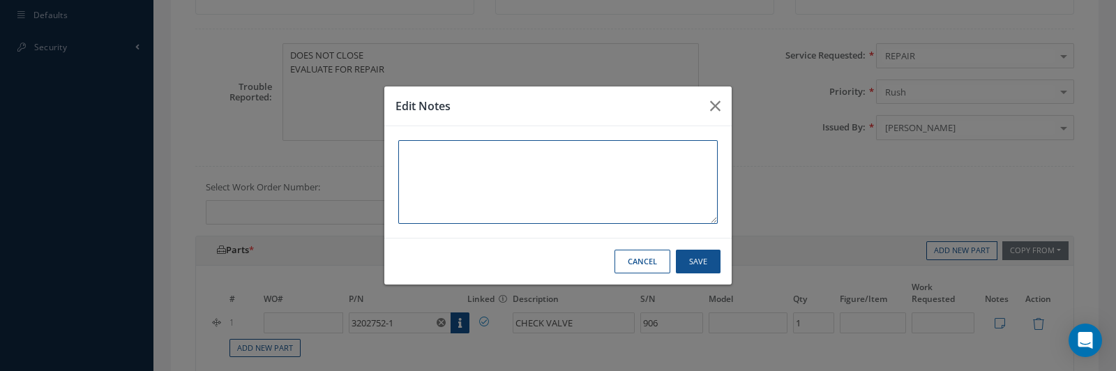
click at [495, 160] on textarea at bounding box center [558, 182] width 320 height 84
paste textarea "DOES NOT CLOSE EVALUATE FOR REPAIR"
type textarea "DOES NOT CLOSE EVALUATE FOR REPAIR"
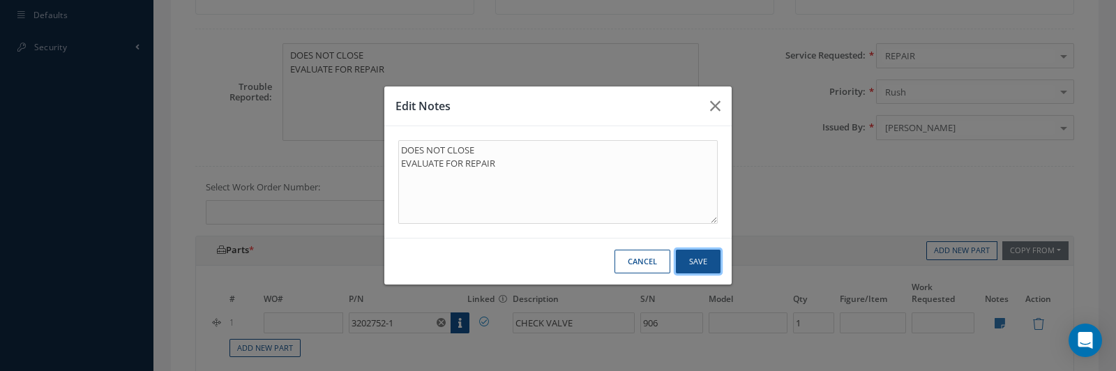
click at [702, 262] on button "Save" at bounding box center [698, 262] width 45 height 24
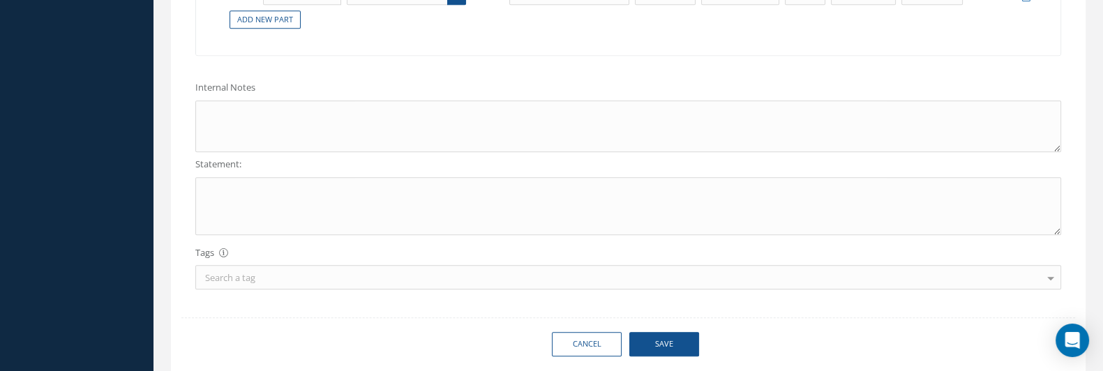
scroll to position [959, 0]
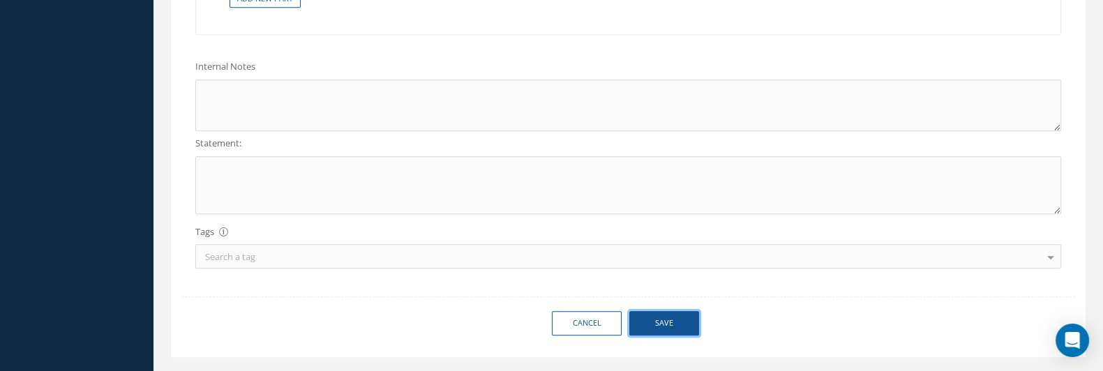
click at [661, 311] on button "Save" at bounding box center [664, 323] width 70 height 24
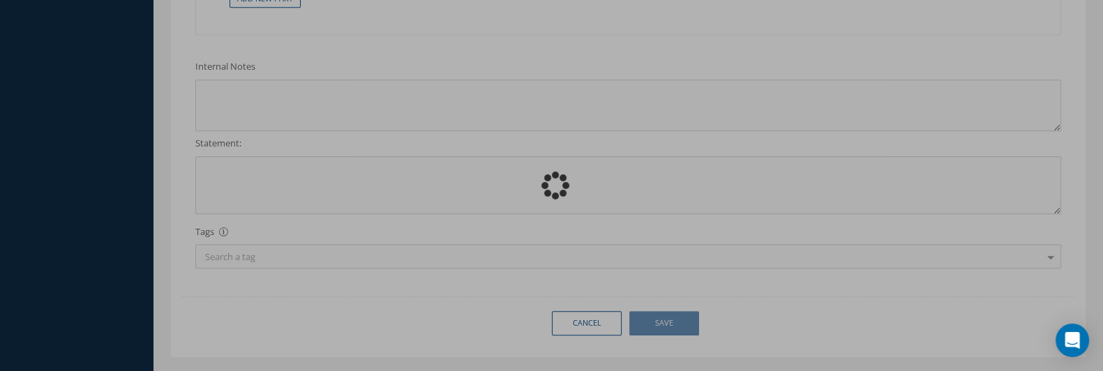
type textarea "DOES NOT CLOSE EVALUATE FOR REPAIR"
type input "0"
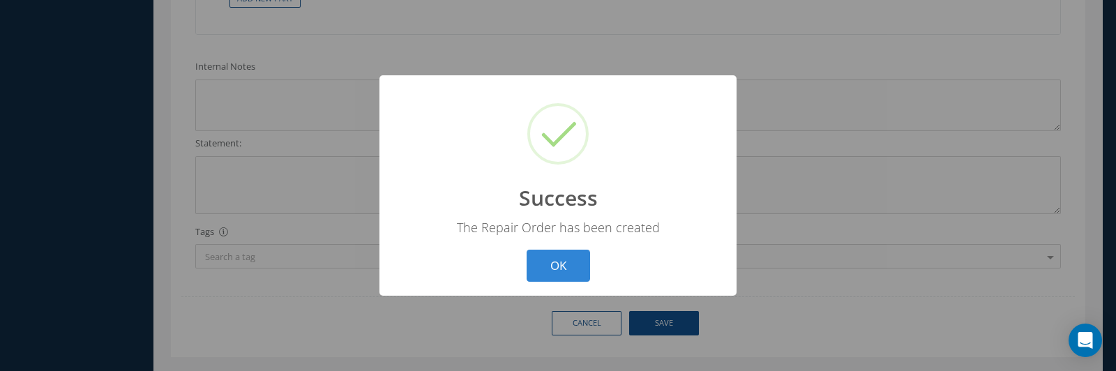
click at [527, 250] on button "OK" at bounding box center [558, 266] width 63 height 33
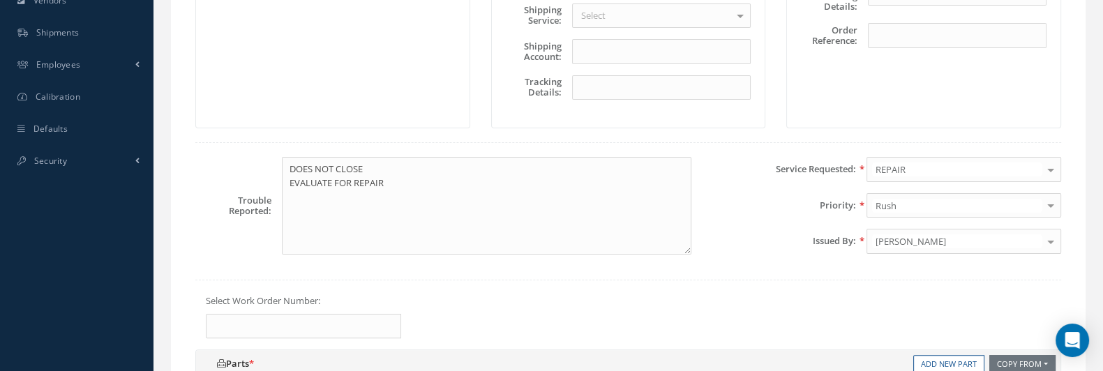
scroll to position [436, 0]
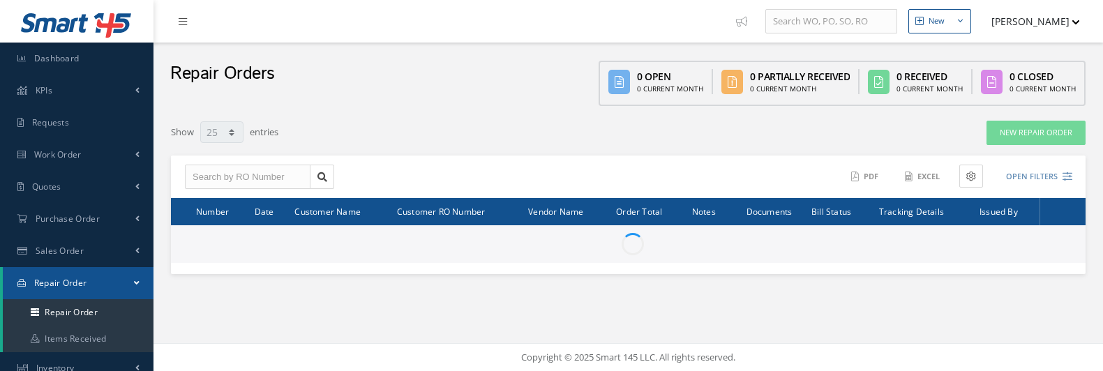
select select "25"
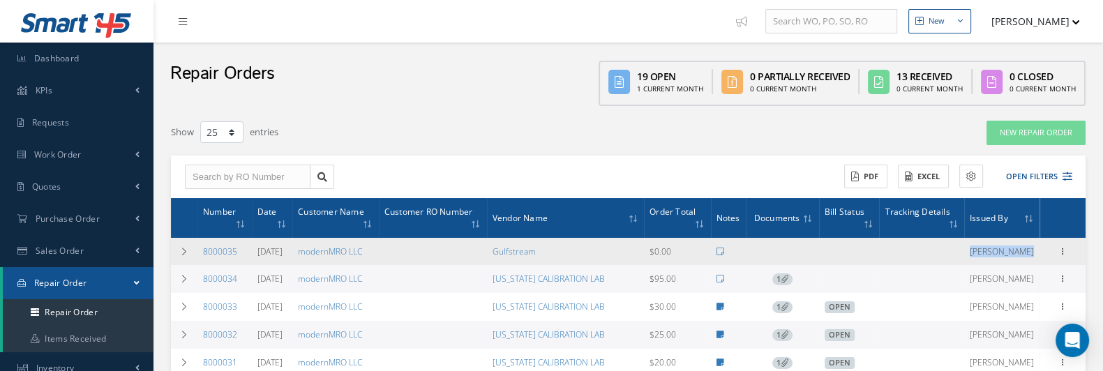
drag, startPoint x: 943, startPoint y: 249, endPoint x: 1068, endPoint y: 249, distance: 124.2
click at [1068, 249] on tr "8000035 [DATE] modernMRO LLC Gulfstream $0.00 [PERSON_NAME] Show Edit Send By E…" at bounding box center [628, 251] width 915 height 27
click at [1059, 247] on td "Show Edit Send By Email Documents Receive Create Bill Delete Close Print-Outs R…" at bounding box center [1063, 251] width 46 height 27
click at [1061, 253] on icon at bounding box center [1063, 250] width 14 height 11
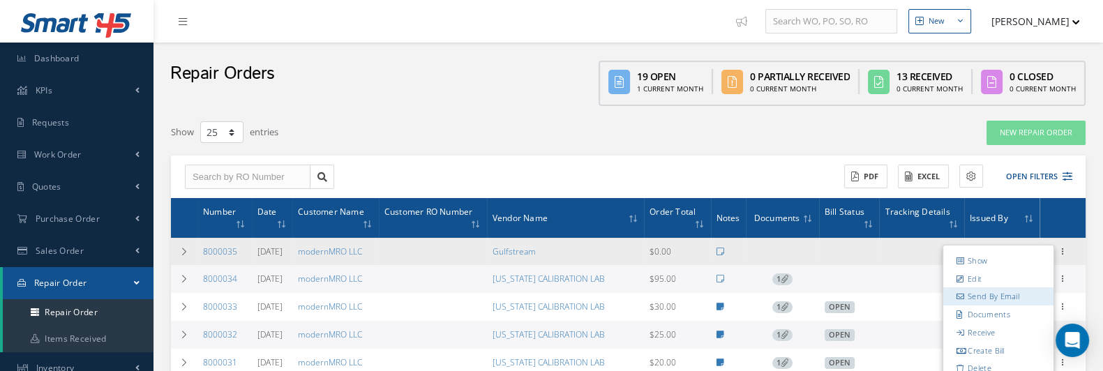
click at [1017, 296] on link "Send By Email" at bounding box center [998, 296] width 110 height 18
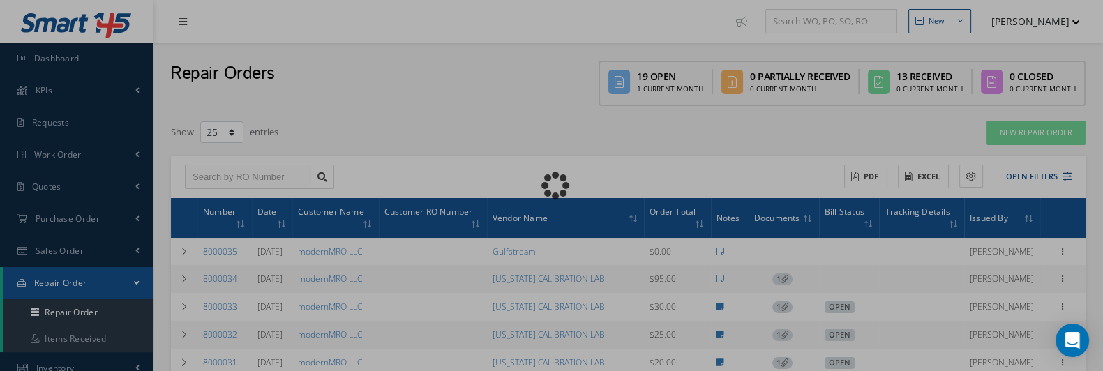
type input "Reports from Repair Order 8000035"
type textarea "Dear, Please find attached your RO 8000035. Please feel free to contact me if y…"
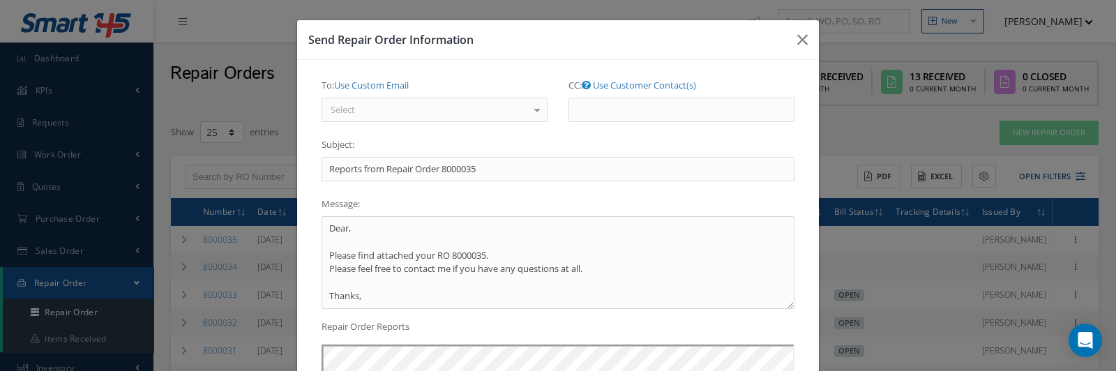
click at [410, 98] on div "Select" at bounding box center [435, 110] width 226 height 25
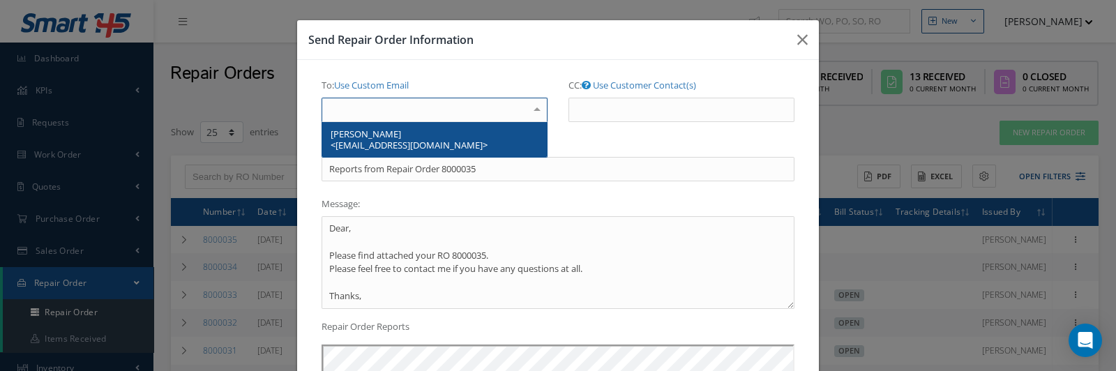
click at [405, 131] on span "[PERSON_NAME] <[EMAIL_ADDRESS][DOMAIN_NAME]>" at bounding box center [409, 140] width 157 height 24
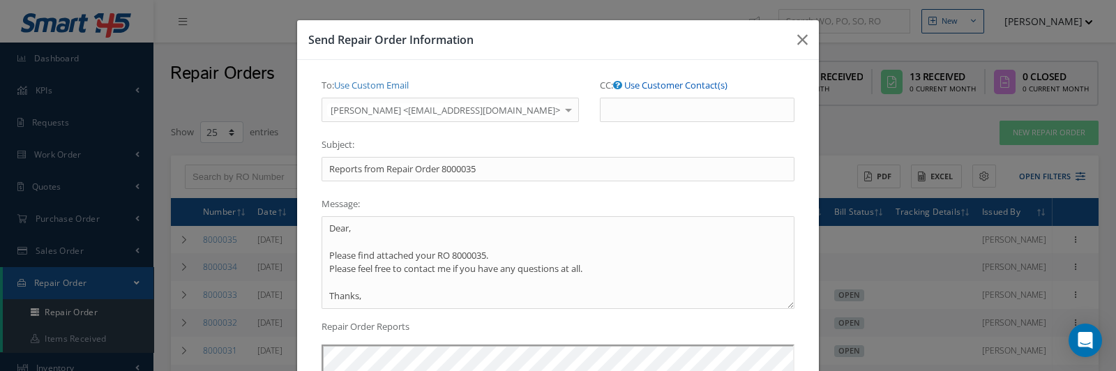
click at [637, 83] on link "Use Customer Contact(s)" at bounding box center [676, 85] width 103 height 13
click at [657, 92] on label "CC: Use Custom Email" at bounding box center [649, 86] width 99 height 24
click at [0, 0] on input "CC: Use Custom Email" at bounding box center [0, 0] width 0 height 0
click at [652, 107] on ul at bounding box center [697, 110] width 195 height 24
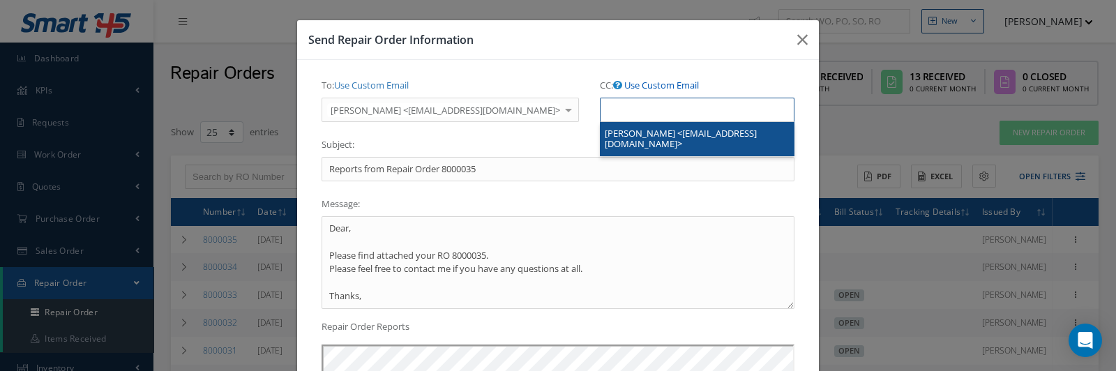
click at [659, 84] on link "Use Custom Email" at bounding box center [662, 85] width 75 height 13
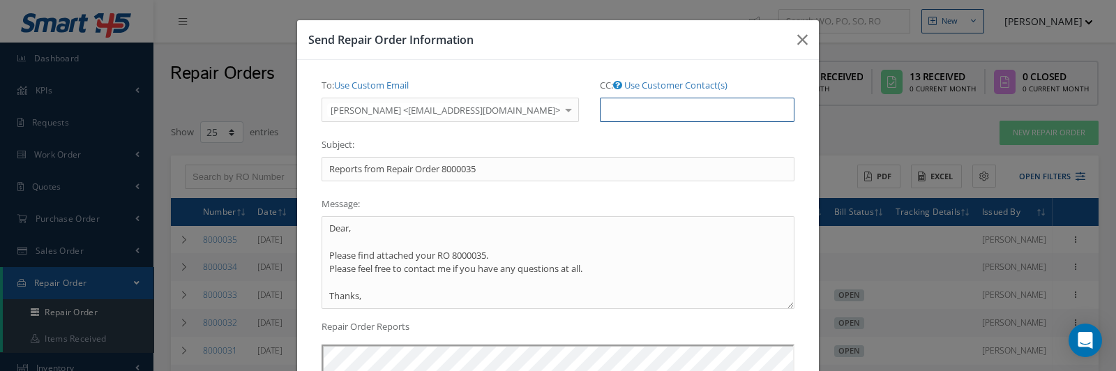
click at [650, 108] on input "CC: Use Customer Contact(s)" at bounding box center [697, 110] width 195 height 25
type input "[EMAIL_ADDRESS][DOMAIN_NAME]"
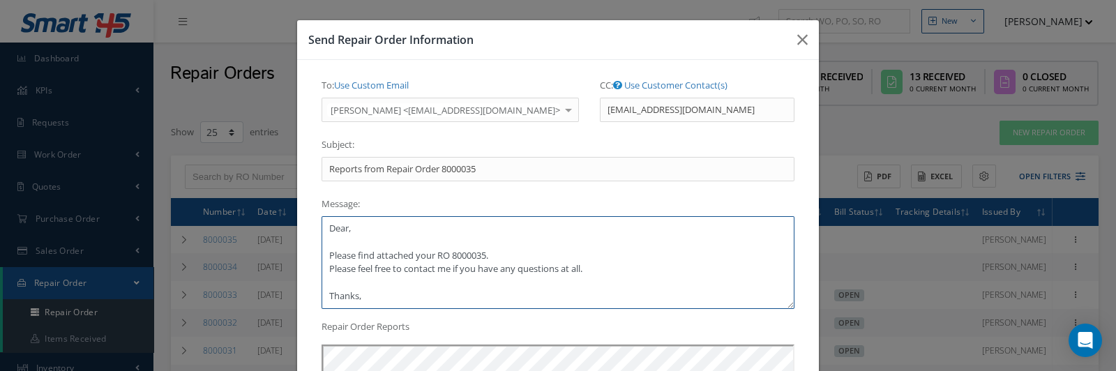
click at [373, 216] on textarea "Dear, Please find attached your RO 8000035. Please feel free to contact me if y…" at bounding box center [558, 262] width 473 height 93
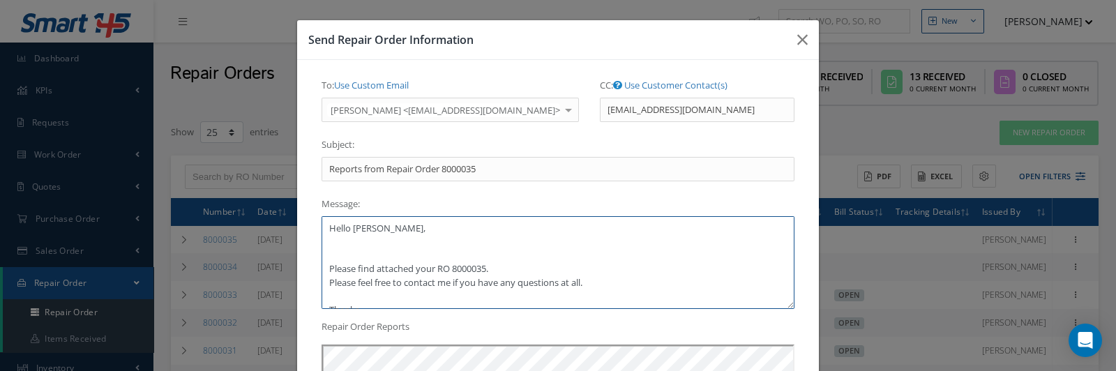
click at [504, 262] on textarea "Hello [PERSON_NAME], Please find attached your RO 8000035. Please feel free to …" at bounding box center [558, 262] width 473 height 93
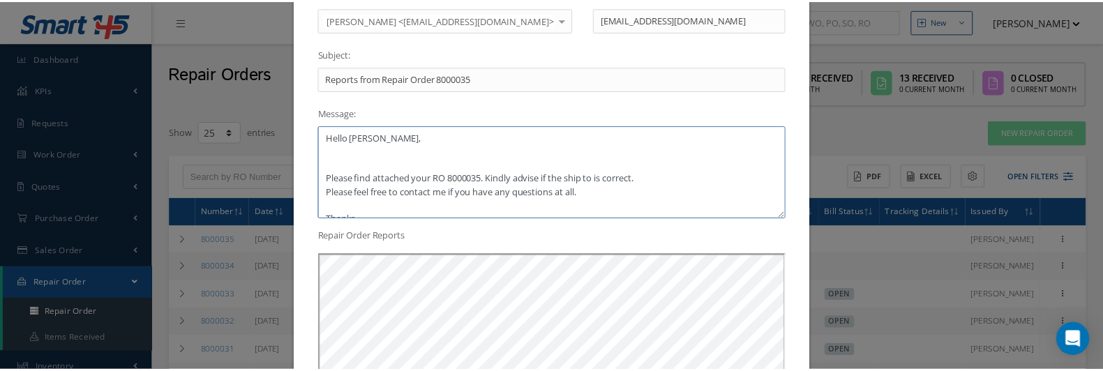
scroll to position [234, 0]
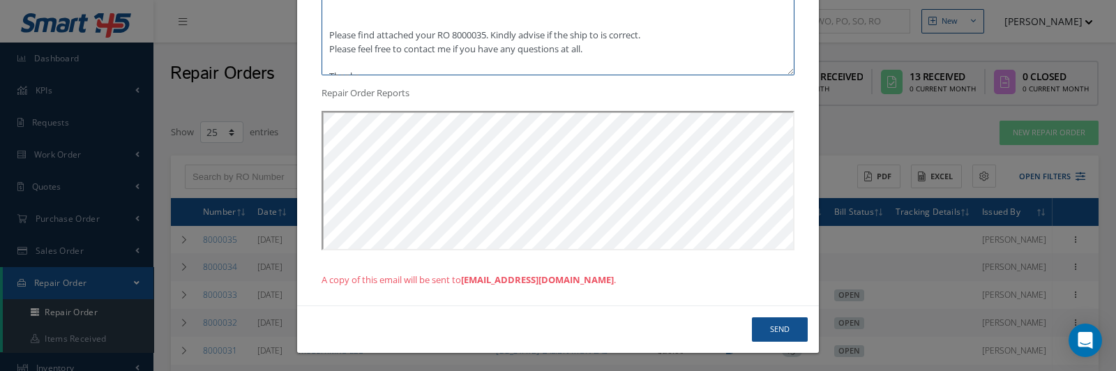
type textarea "Hello [PERSON_NAME], Please find attached your RO 8000035. Kindly advise if the…"
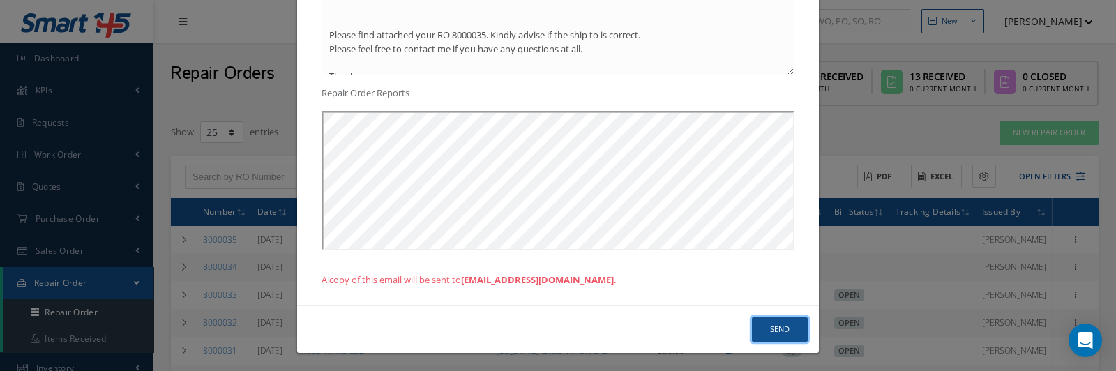
click at [779, 333] on button "Send" at bounding box center [780, 329] width 56 height 24
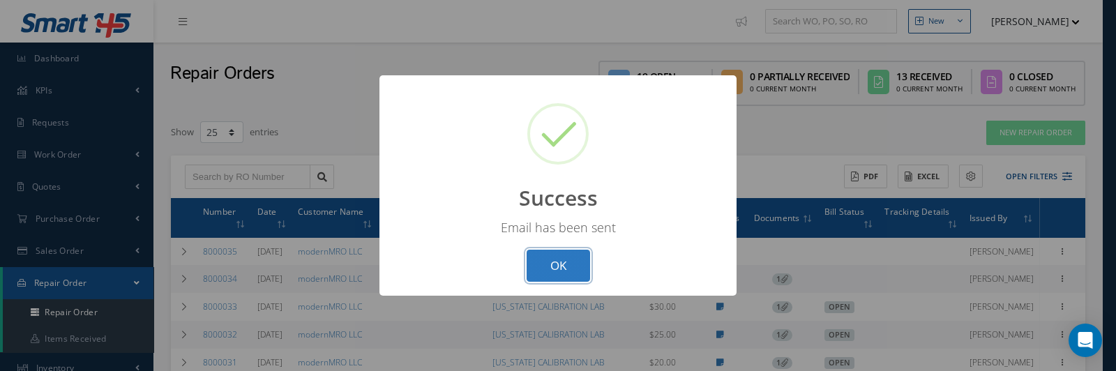
click at [562, 274] on button "OK" at bounding box center [558, 266] width 63 height 33
